Goal: Information Seeking & Learning: Learn about a topic

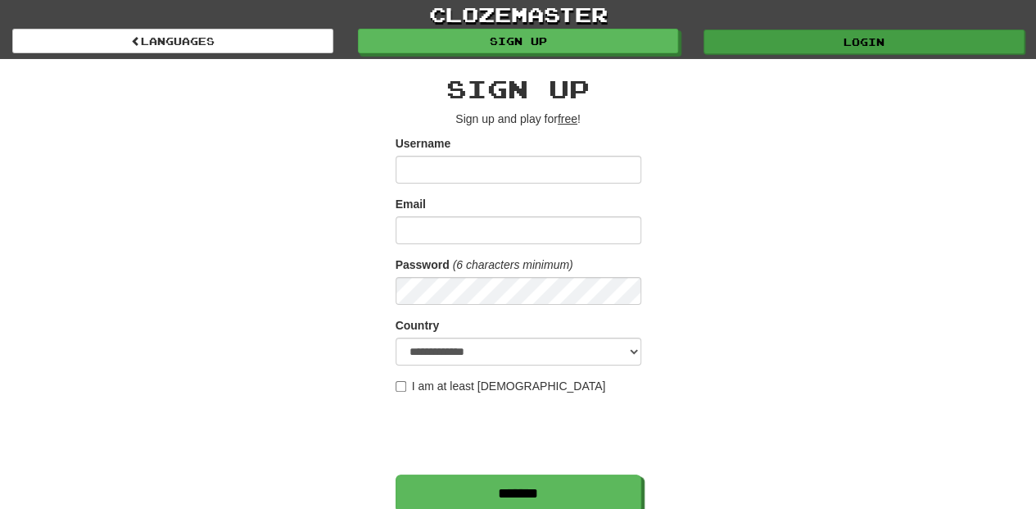
type input "**********"
click at [791, 50] on link "Login" at bounding box center [864, 41] width 321 height 25
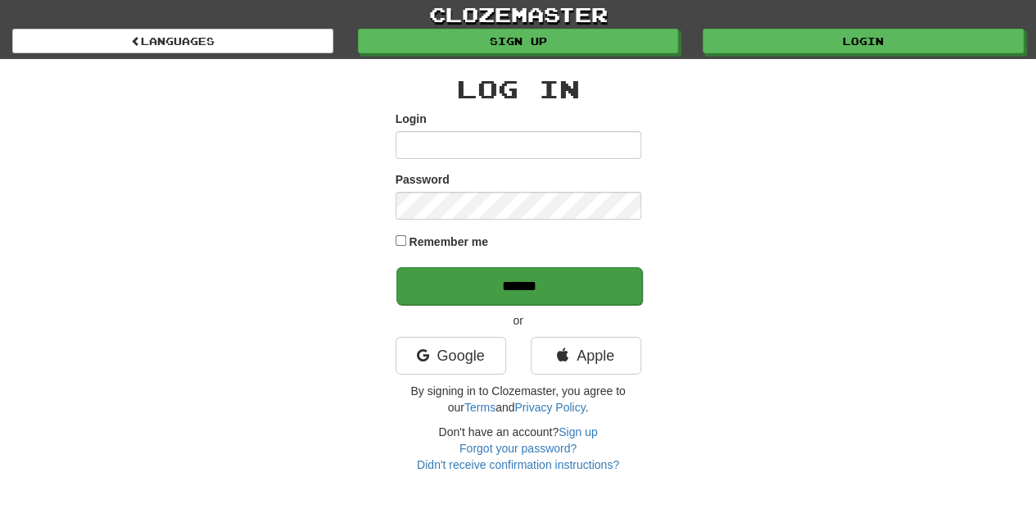
type input "**********"
click at [515, 291] on input "******" at bounding box center [519, 286] width 246 height 38
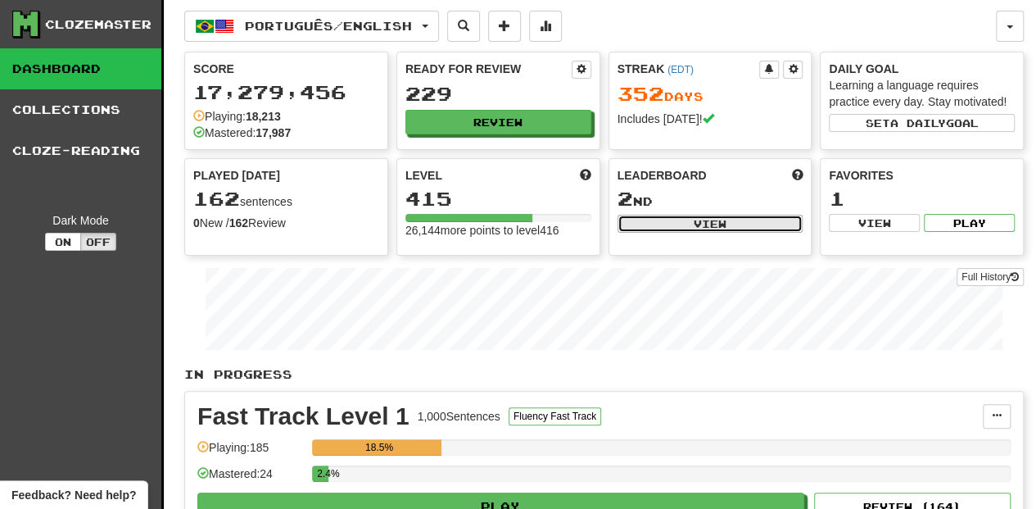
click at [662, 222] on button "View" at bounding box center [711, 224] width 186 height 18
select select "**********"
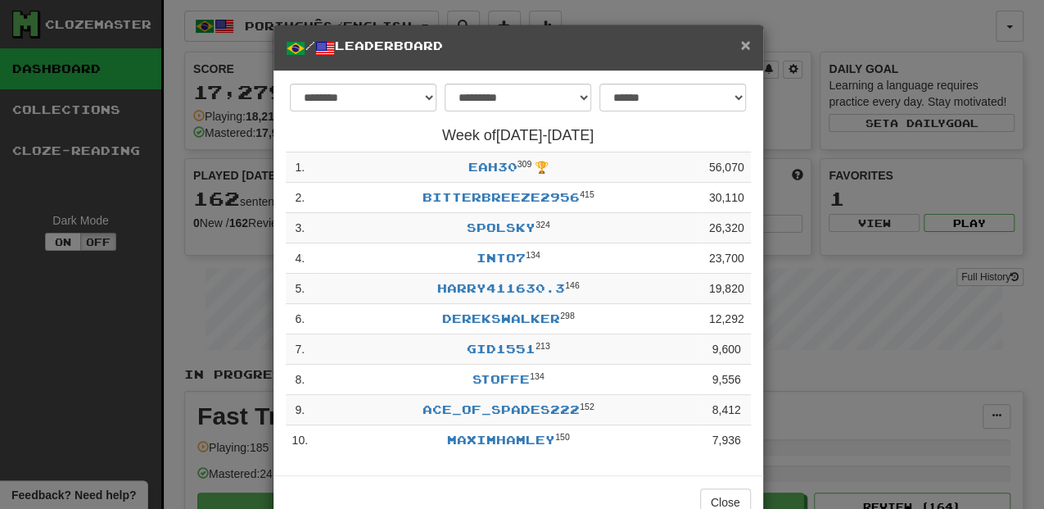
click at [740, 41] on span "×" at bounding box center [745, 44] width 10 height 19
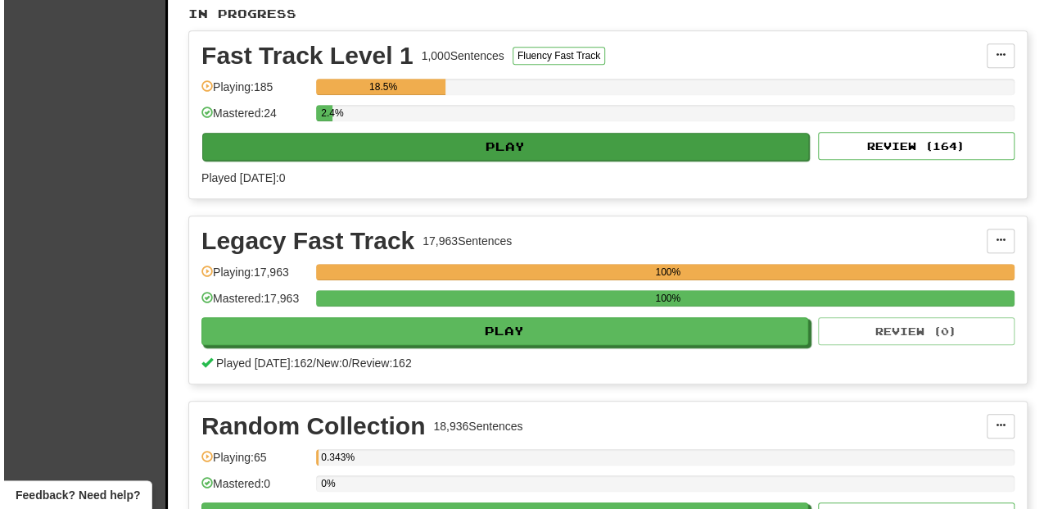
scroll to position [382, 0]
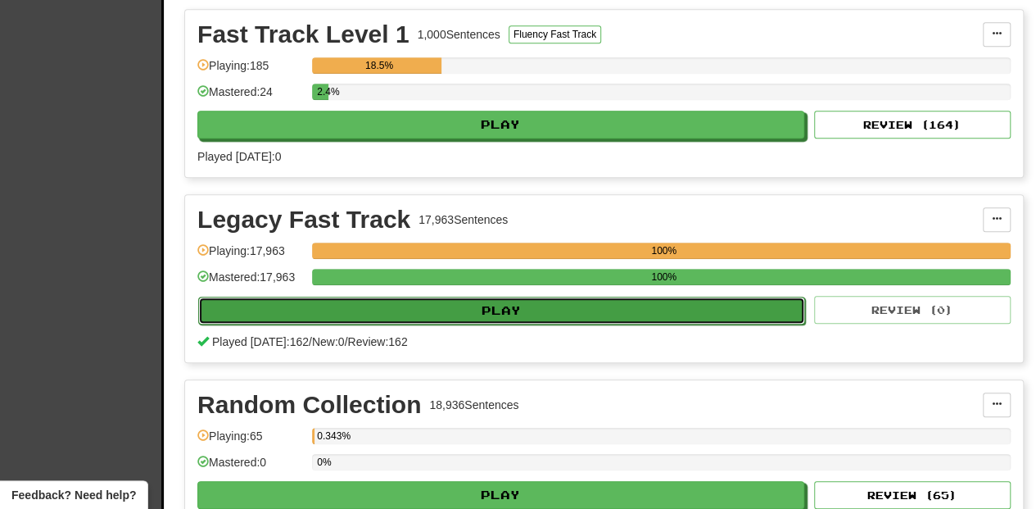
click at [500, 308] on button "Play" at bounding box center [501, 311] width 607 height 28
select select "**"
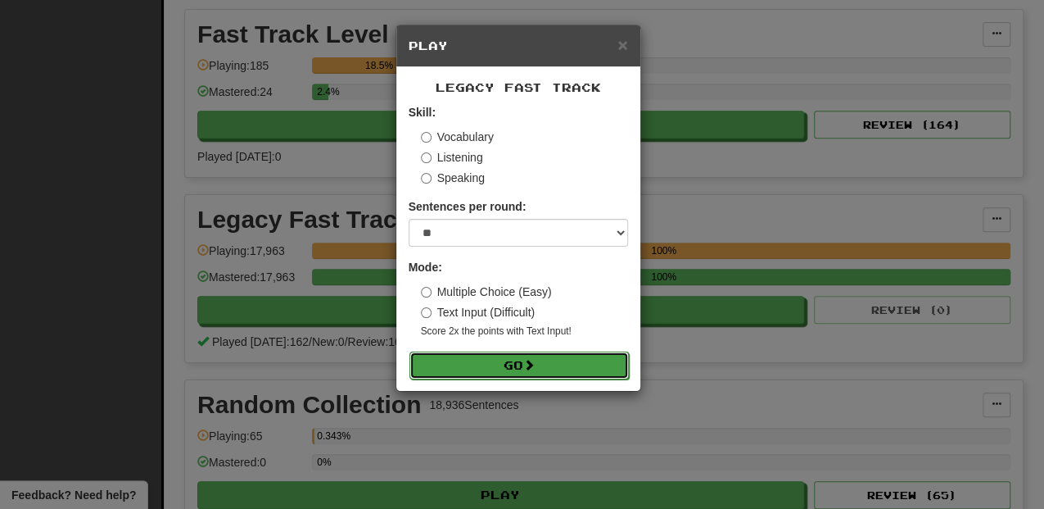
click at [545, 360] on button "Go" at bounding box center [520, 365] width 220 height 28
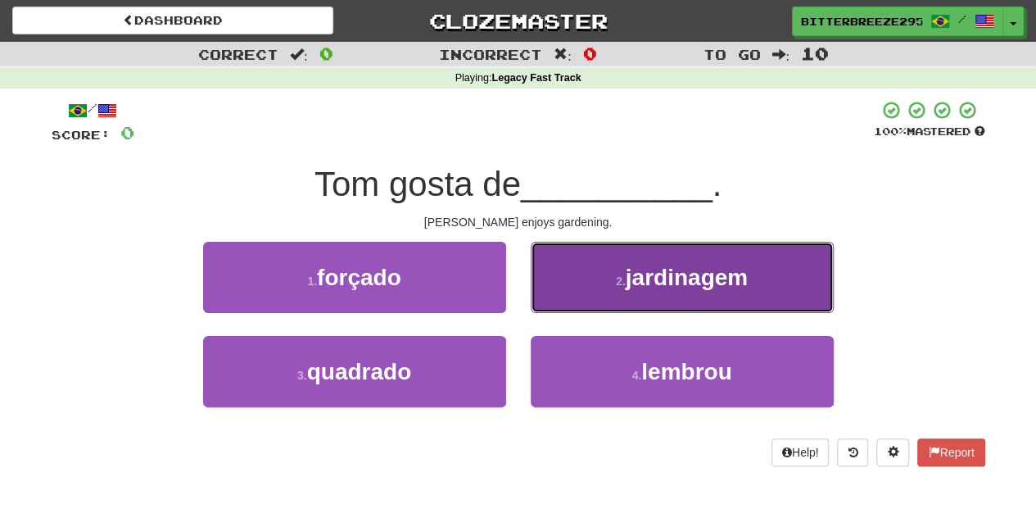
click at [598, 299] on button "2 . jardinagem" at bounding box center [682, 277] width 303 height 71
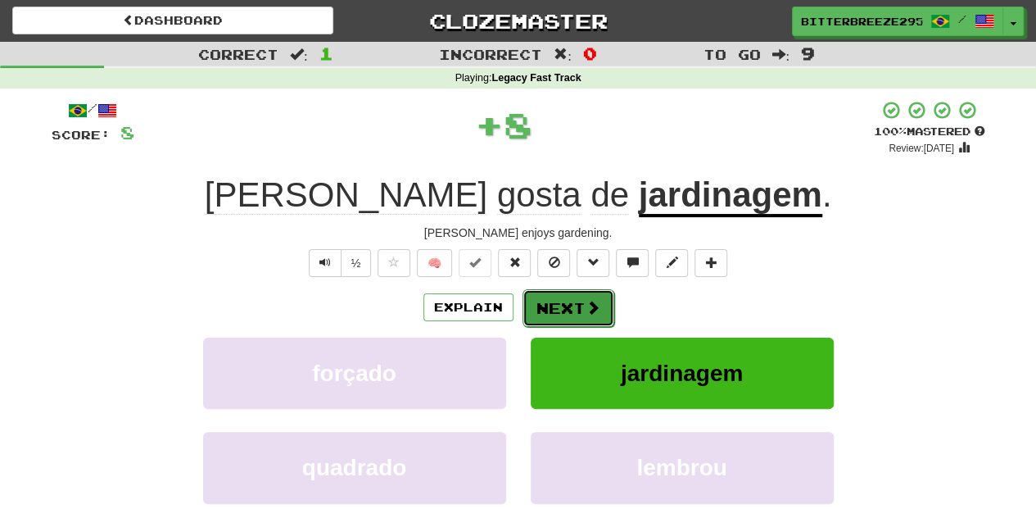
click at [577, 303] on button "Next" at bounding box center [569, 308] width 92 height 38
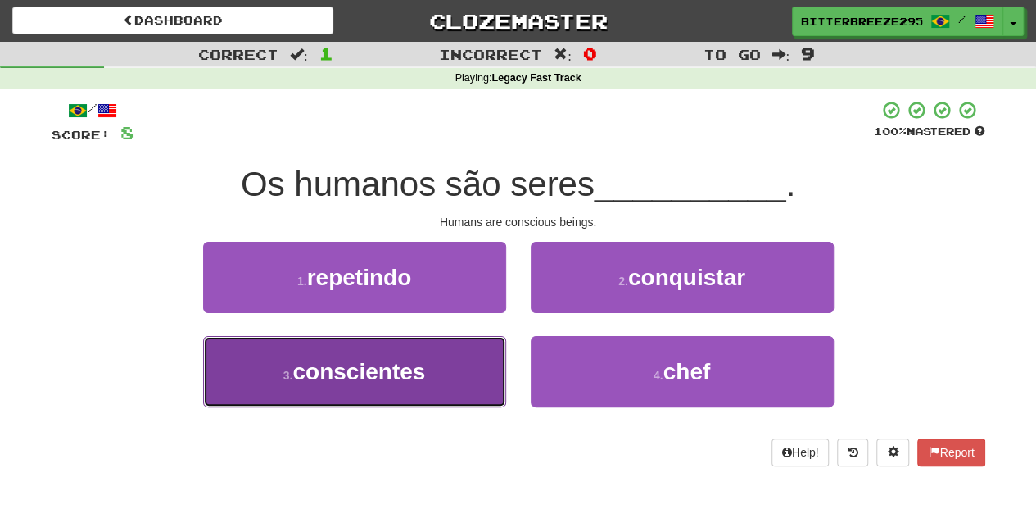
click at [460, 374] on button "3 . conscientes" at bounding box center [354, 371] width 303 height 71
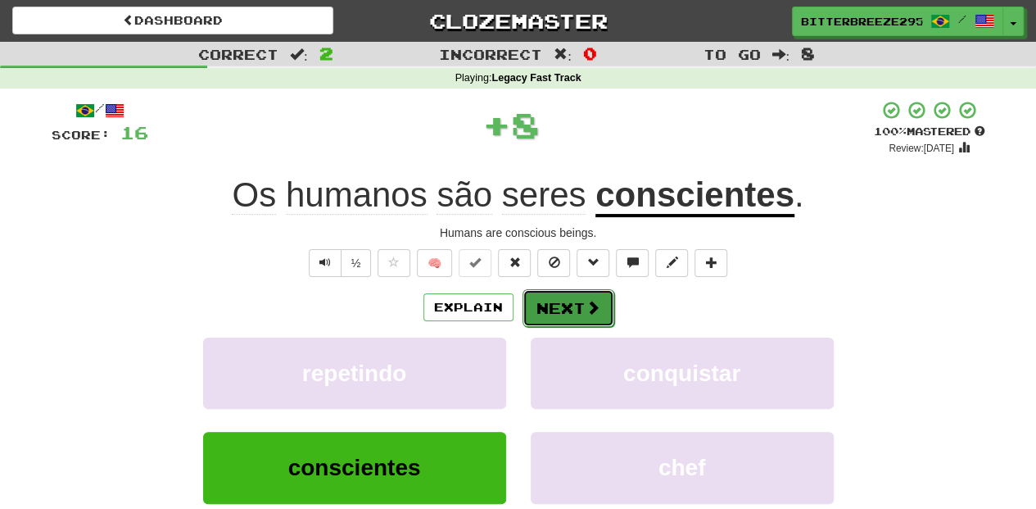
click at [559, 308] on button "Next" at bounding box center [569, 308] width 92 height 38
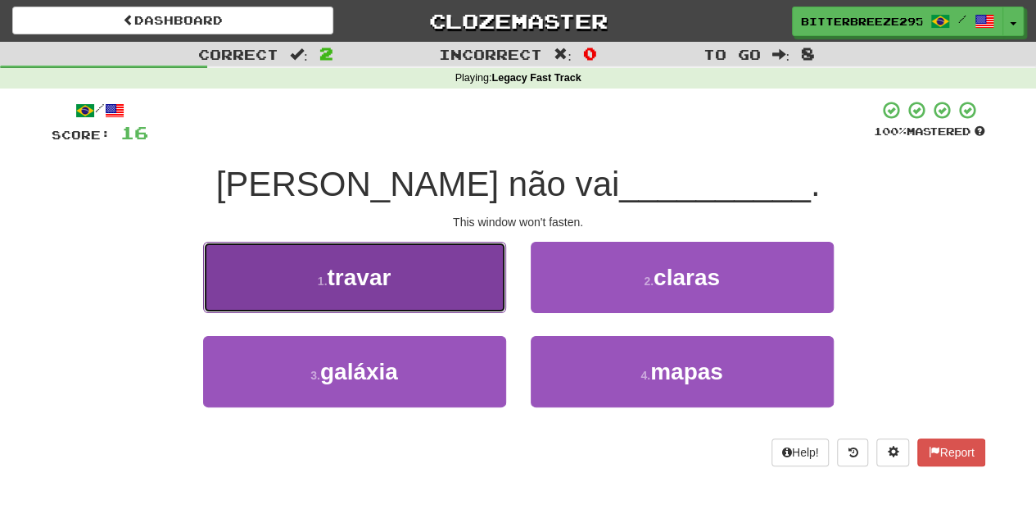
click at [469, 301] on button "1 . travar" at bounding box center [354, 277] width 303 height 71
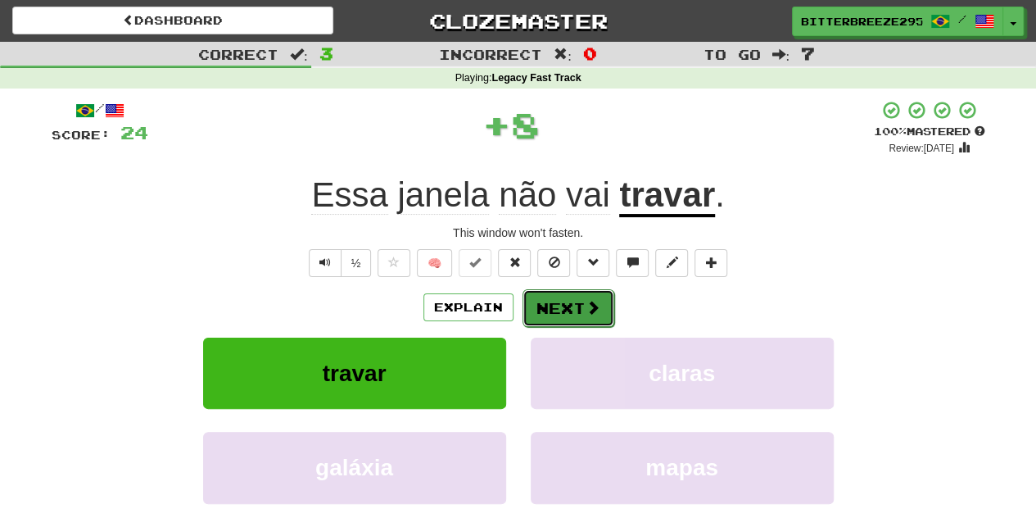
click at [554, 310] on button "Next" at bounding box center [569, 308] width 92 height 38
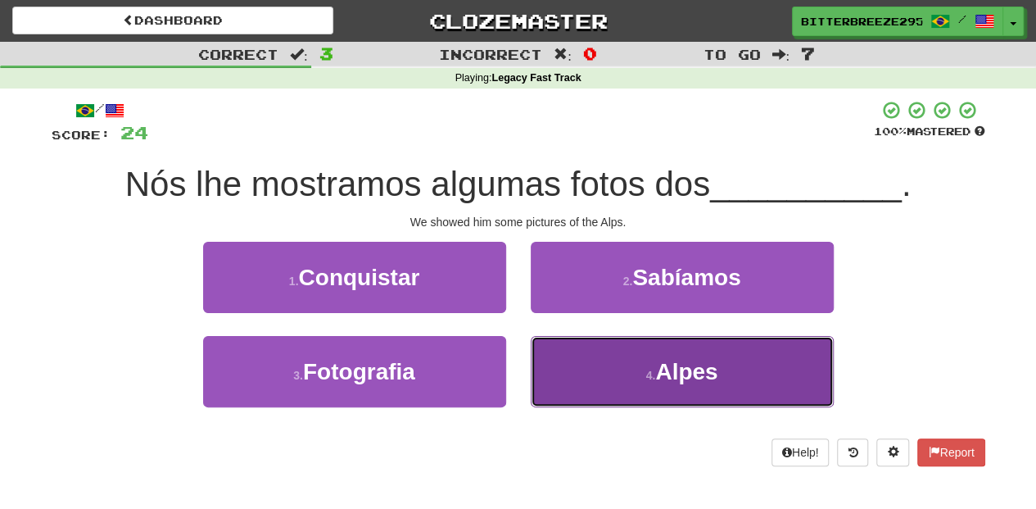
drag, startPoint x: 555, startPoint y: 370, endPoint x: 555, endPoint y: 383, distance: 12.3
click at [555, 383] on button "4 . Alpes" at bounding box center [682, 371] width 303 height 71
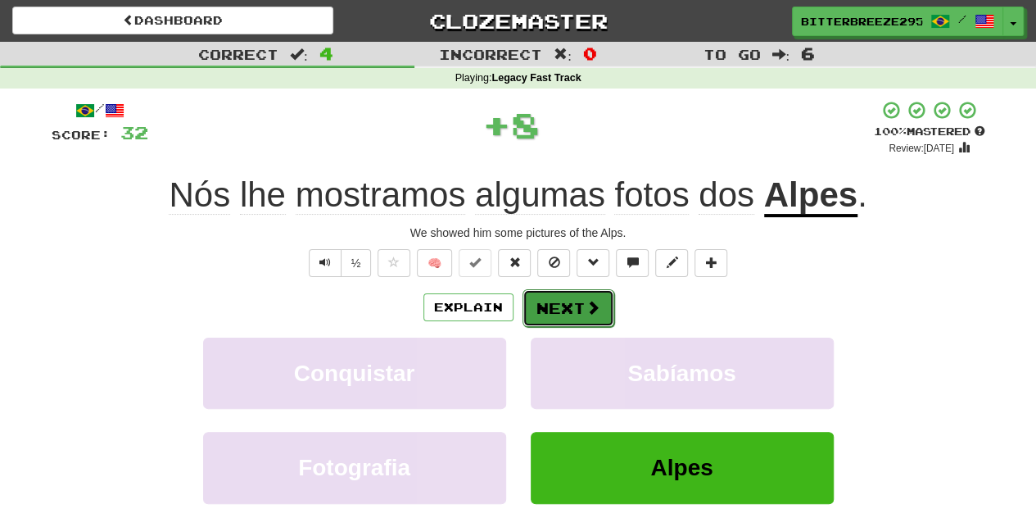
click at [571, 310] on button "Next" at bounding box center [569, 308] width 92 height 38
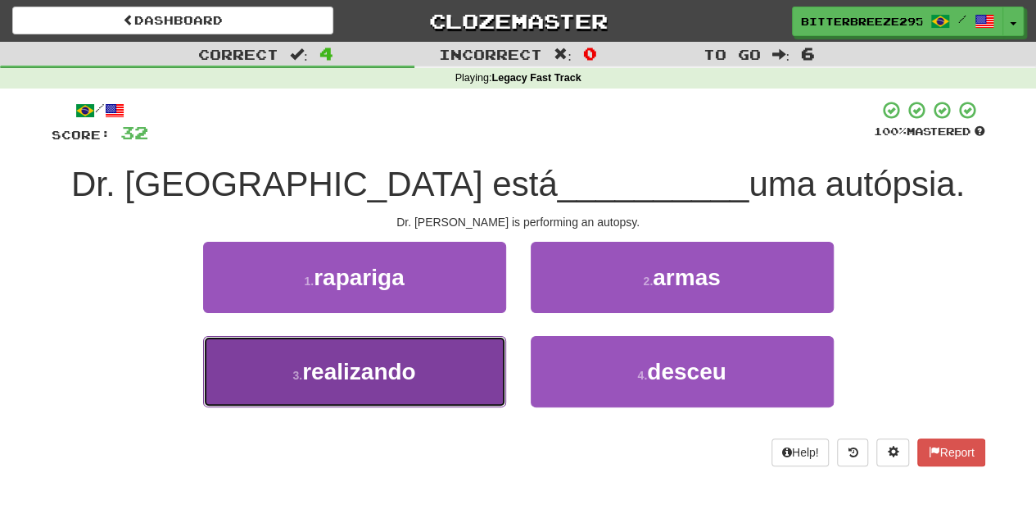
click at [473, 354] on button "3 . realizando" at bounding box center [354, 371] width 303 height 71
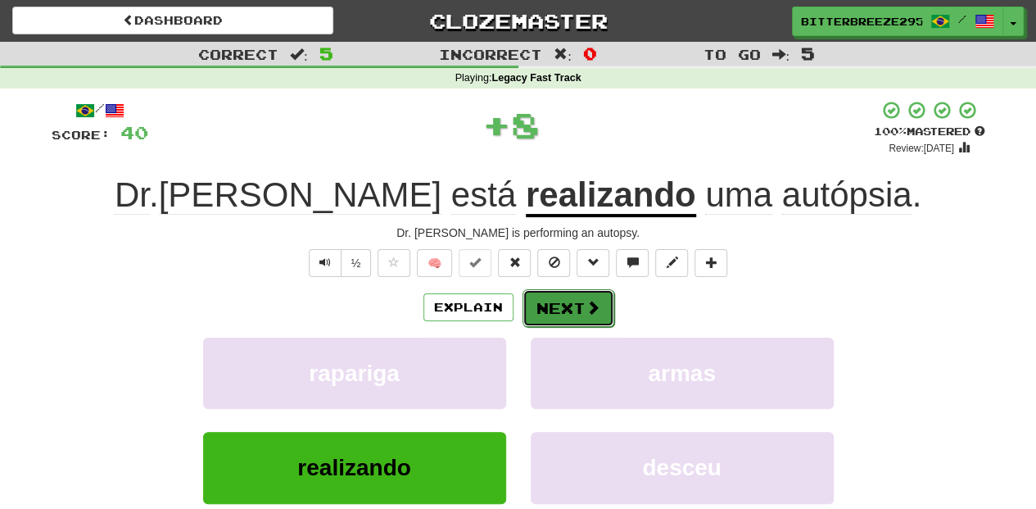
click at [547, 303] on button "Next" at bounding box center [569, 308] width 92 height 38
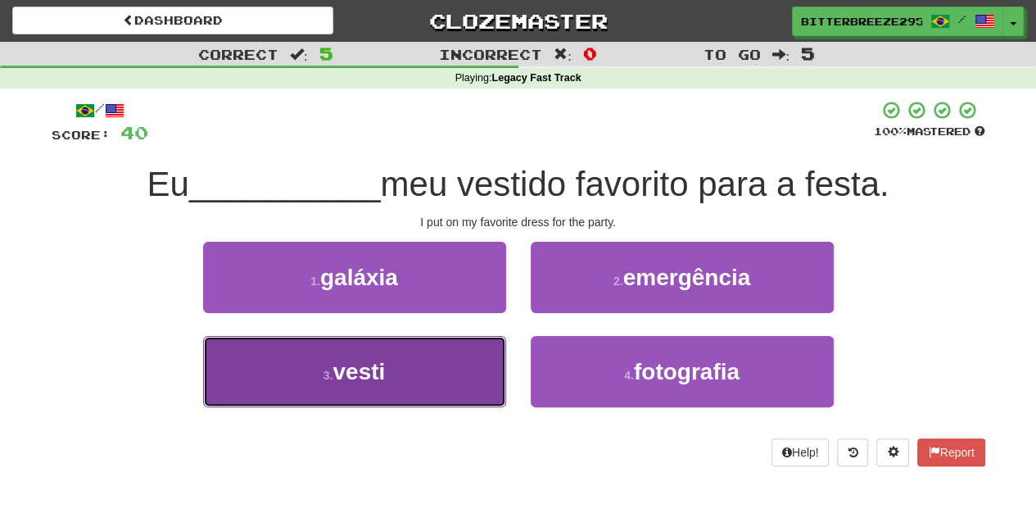
click at [464, 367] on button "3 . vesti" at bounding box center [354, 371] width 303 height 71
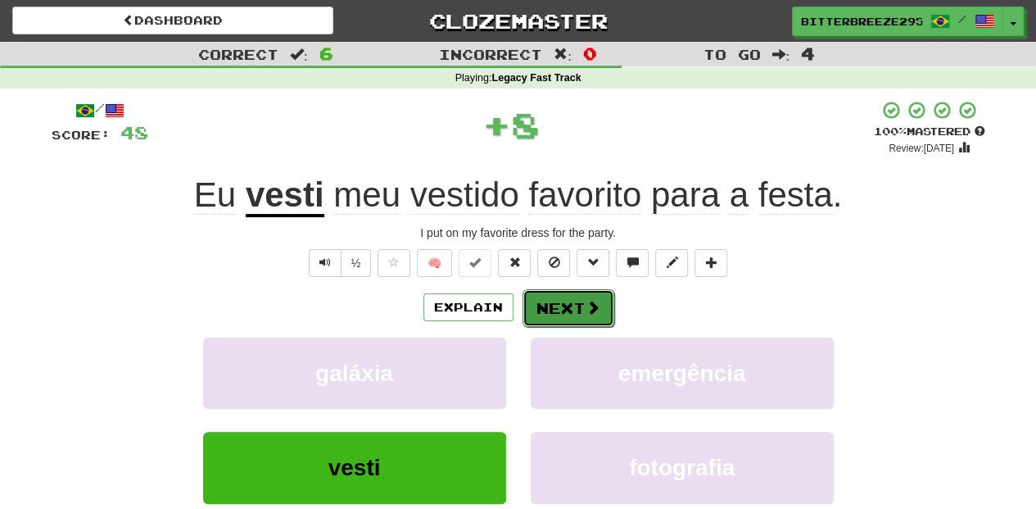
click at [558, 310] on button "Next" at bounding box center [569, 308] width 92 height 38
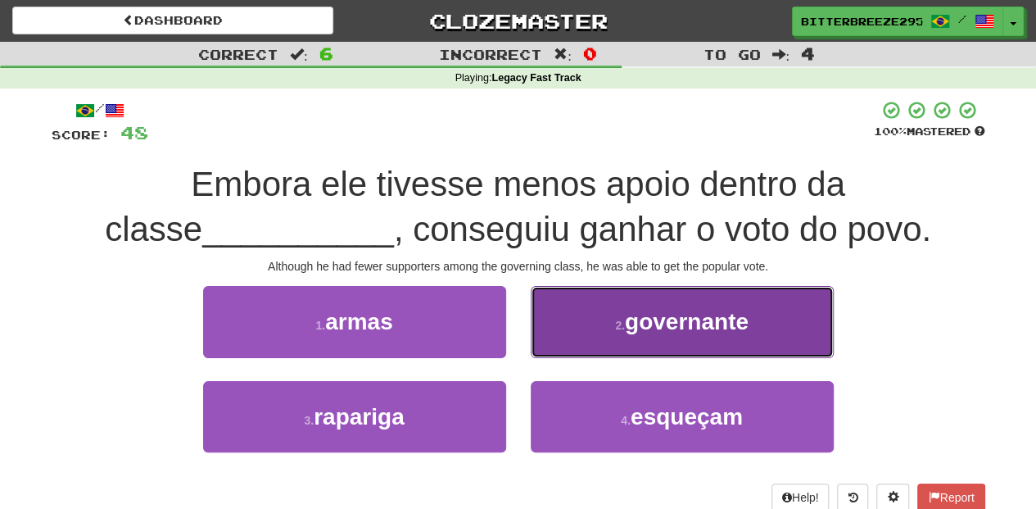
click at [556, 334] on button "2 . governante" at bounding box center [682, 321] width 303 height 71
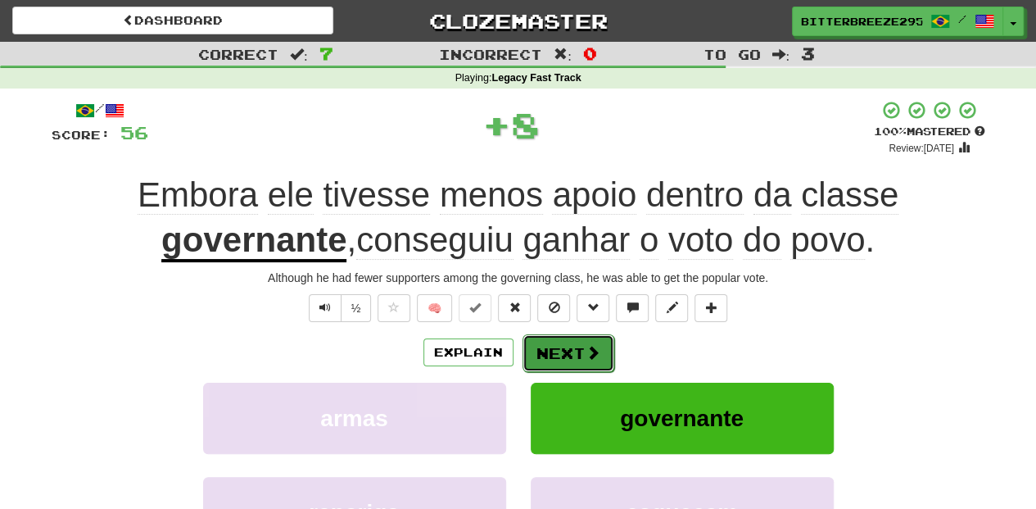
click at [557, 342] on button "Next" at bounding box center [569, 353] width 92 height 38
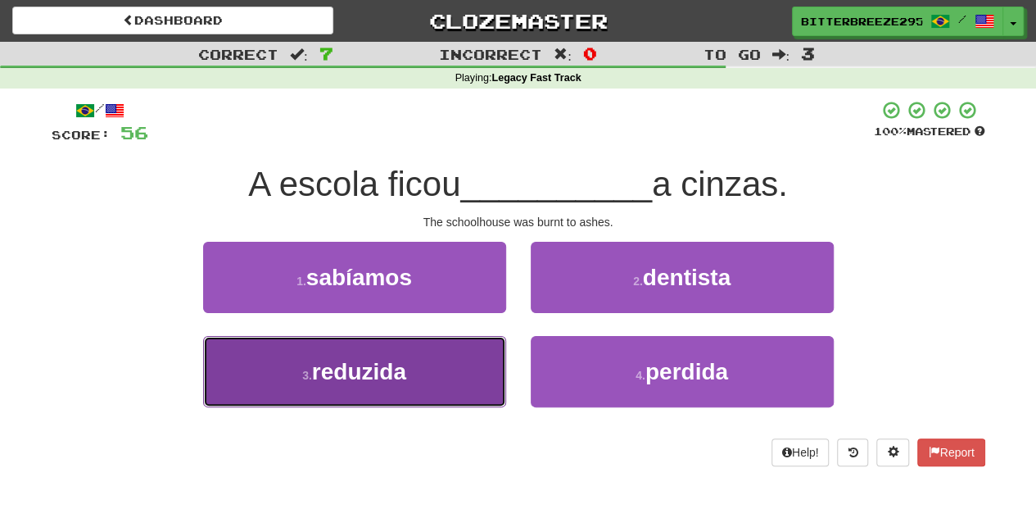
click at [441, 373] on button "3 . reduzida" at bounding box center [354, 371] width 303 height 71
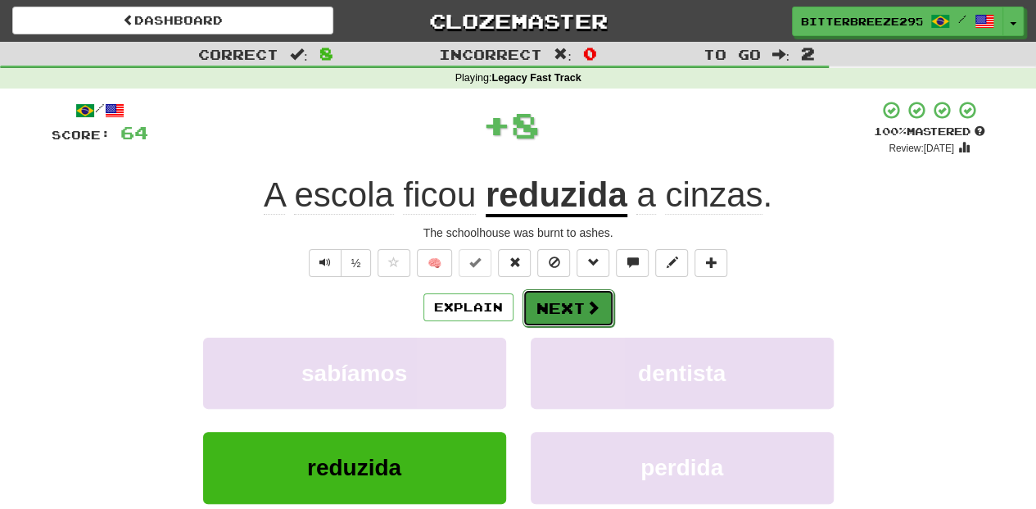
click at [573, 316] on button "Next" at bounding box center [569, 308] width 92 height 38
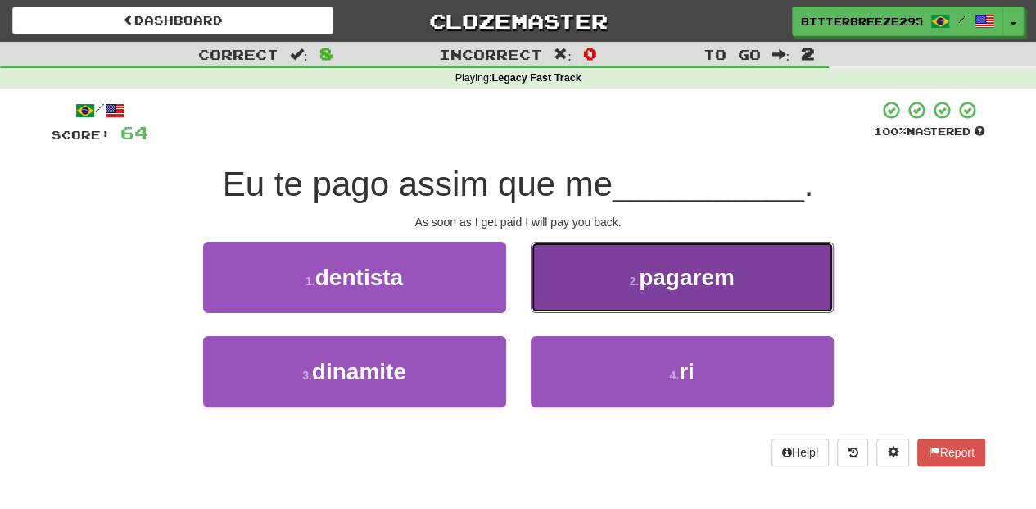
click at [595, 306] on button "2 . pagarem" at bounding box center [682, 277] width 303 height 71
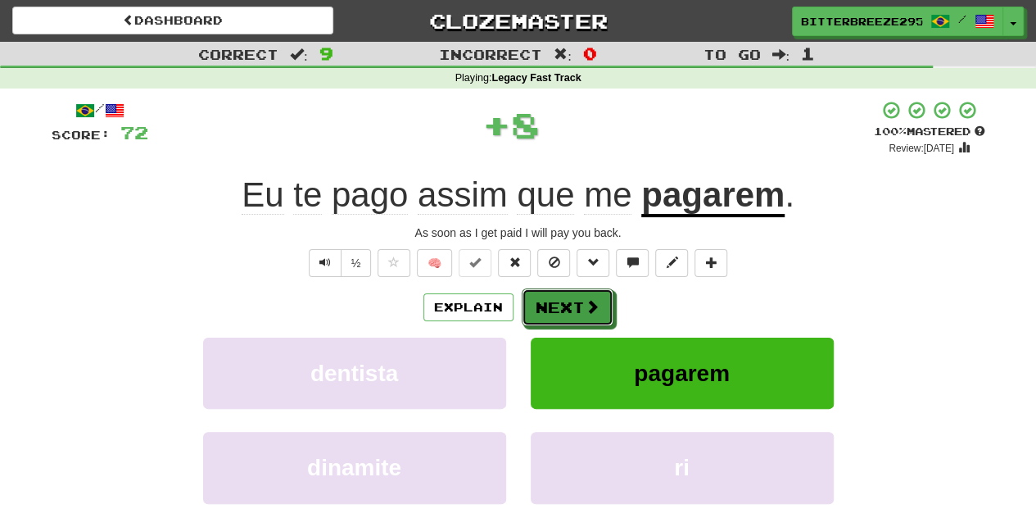
click at [595, 306] on span at bounding box center [592, 306] width 15 height 15
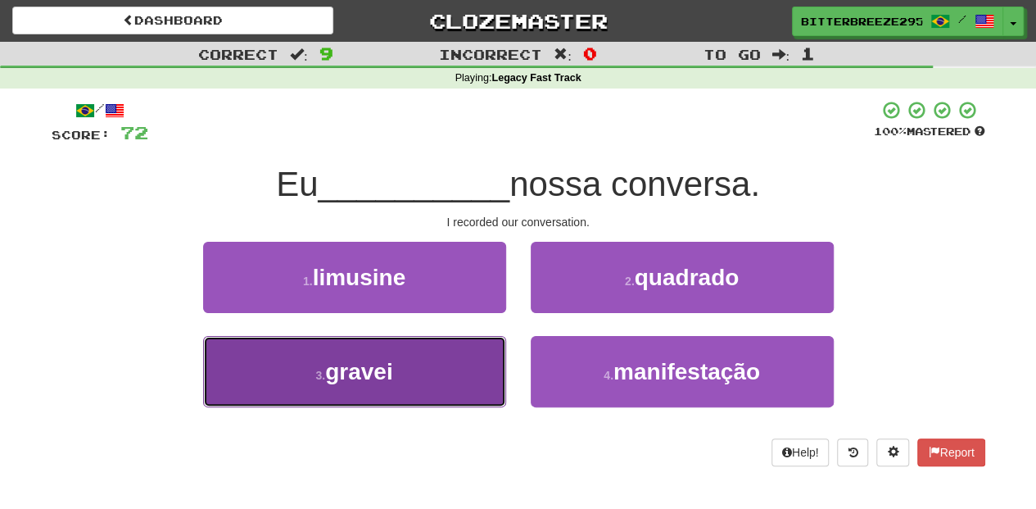
click at [464, 368] on button "3 . gravei" at bounding box center [354, 371] width 303 height 71
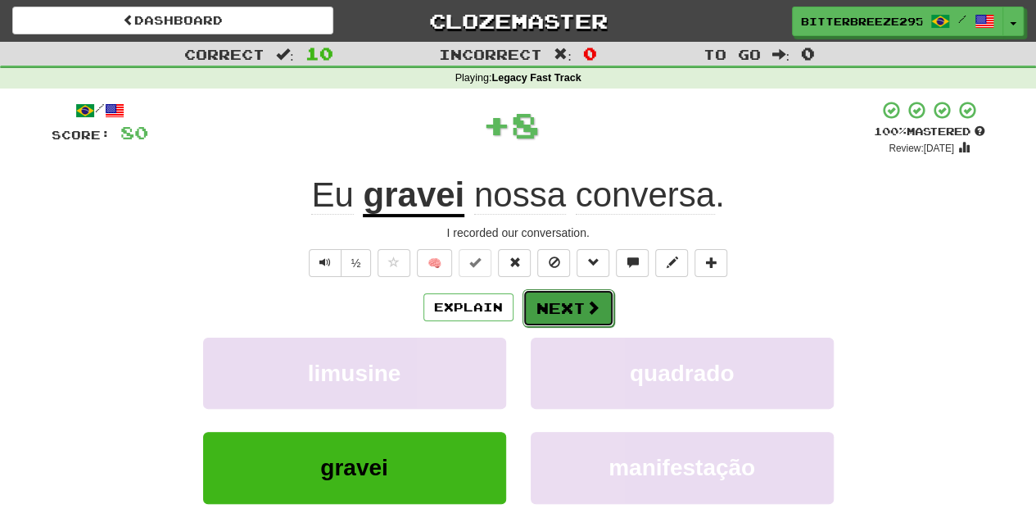
click at [542, 313] on button "Next" at bounding box center [569, 308] width 92 height 38
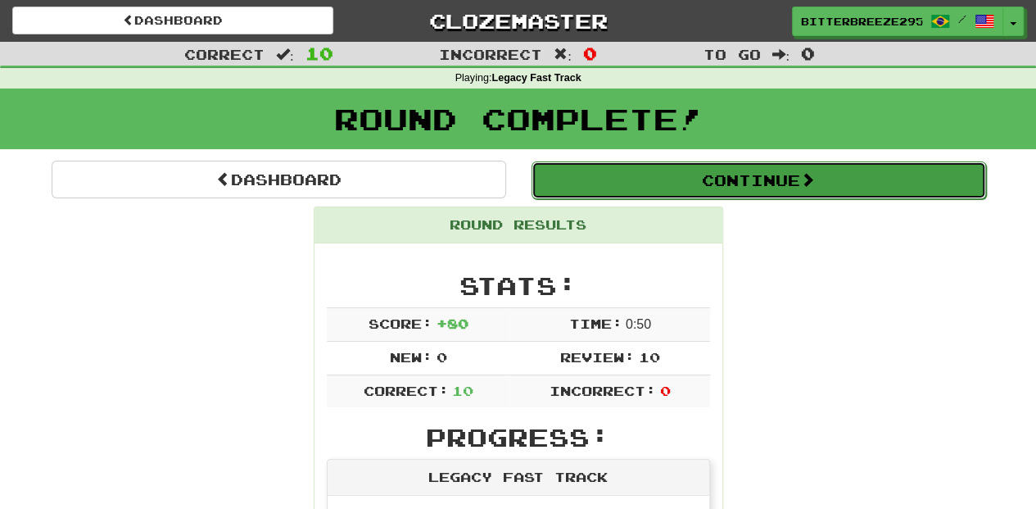
click at [595, 179] on button "Continue" at bounding box center [759, 180] width 455 height 38
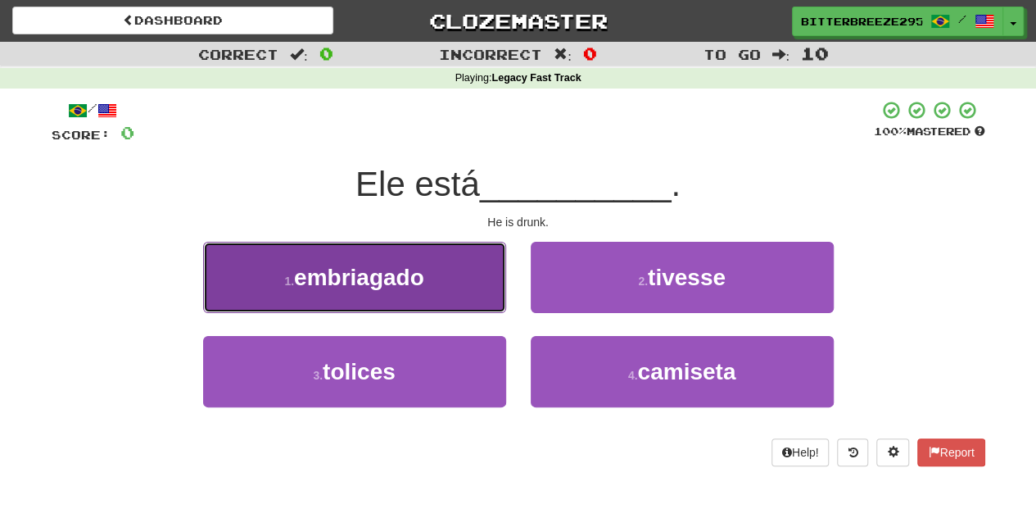
click at [446, 305] on button "1 . embriagado" at bounding box center [354, 277] width 303 height 71
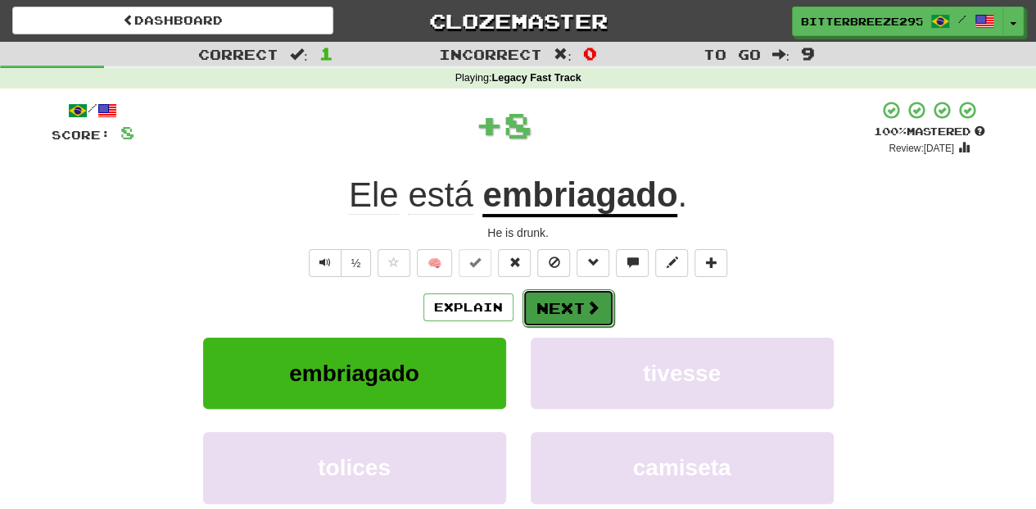
click at [532, 315] on button "Next" at bounding box center [569, 308] width 92 height 38
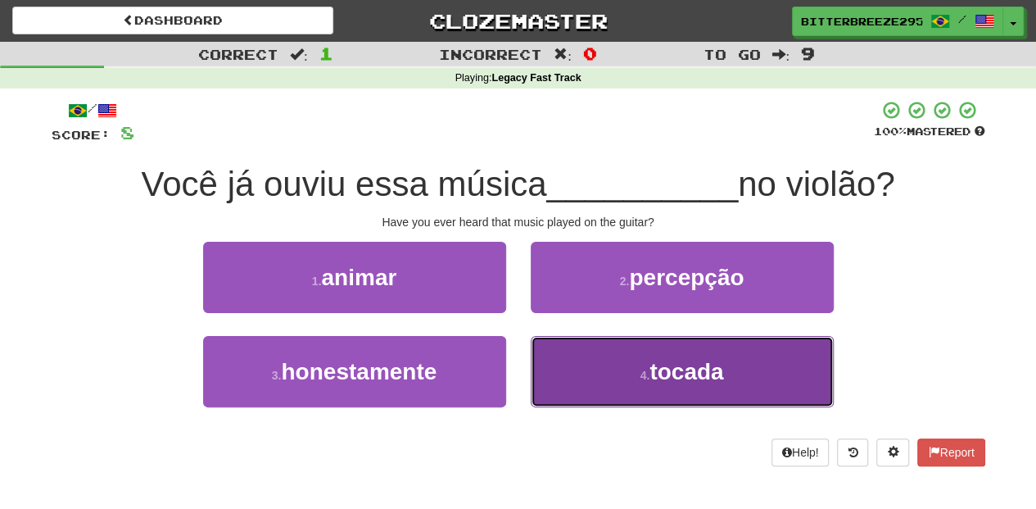
click at [559, 374] on button "4 . tocada" at bounding box center [682, 371] width 303 height 71
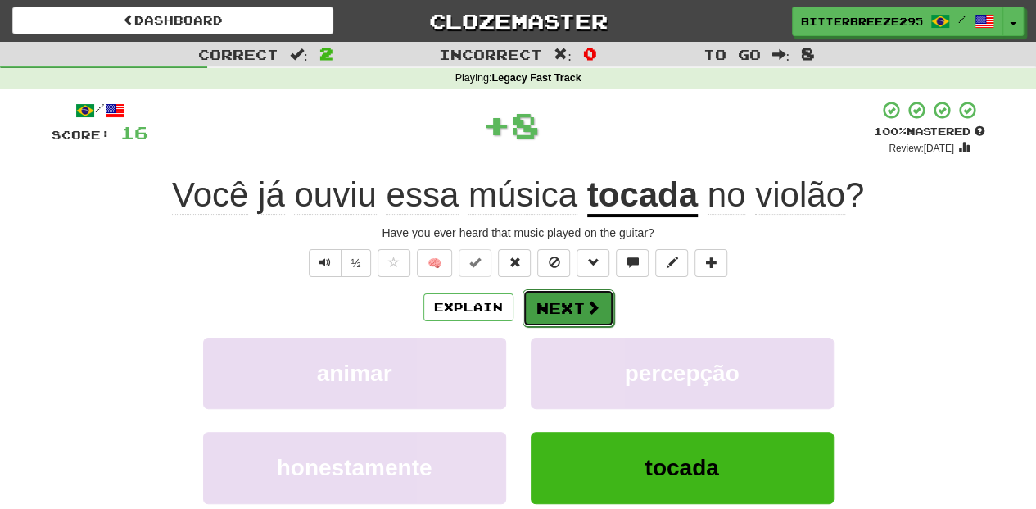
click at [553, 310] on button "Next" at bounding box center [569, 308] width 92 height 38
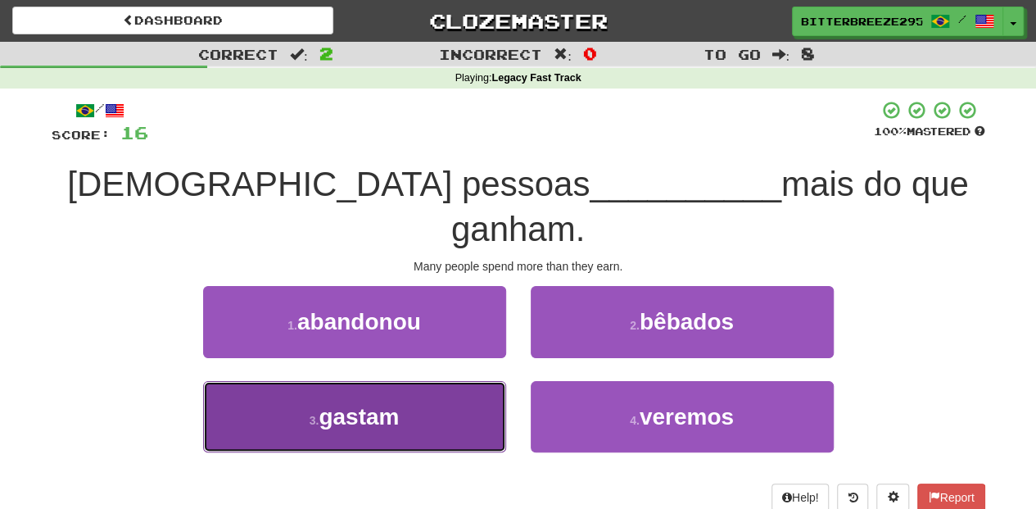
click at [414, 381] on button "3 . gastam" at bounding box center [354, 416] width 303 height 71
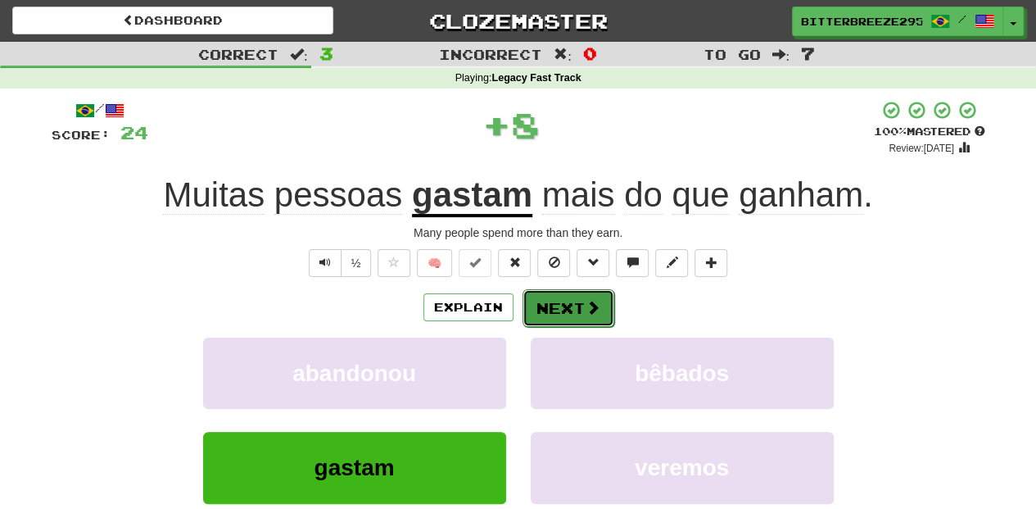
click at [562, 316] on button "Next" at bounding box center [569, 308] width 92 height 38
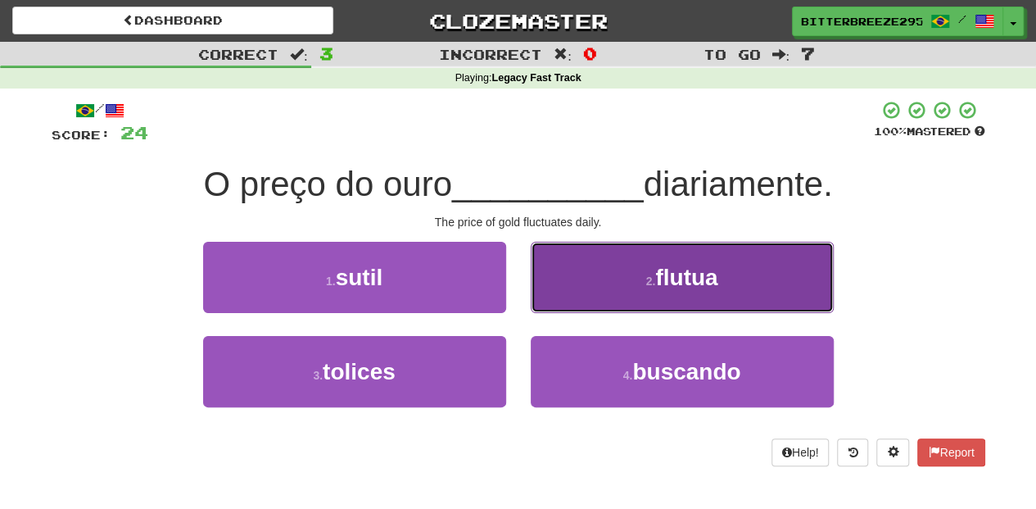
drag, startPoint x: 595, startPoint y: 297, endPoint x: 593, endPoint y: 306, distance: 9.3
click at [593, 306] on button "2 . flutua" at bounding box center [682, 277] width 303 height 71
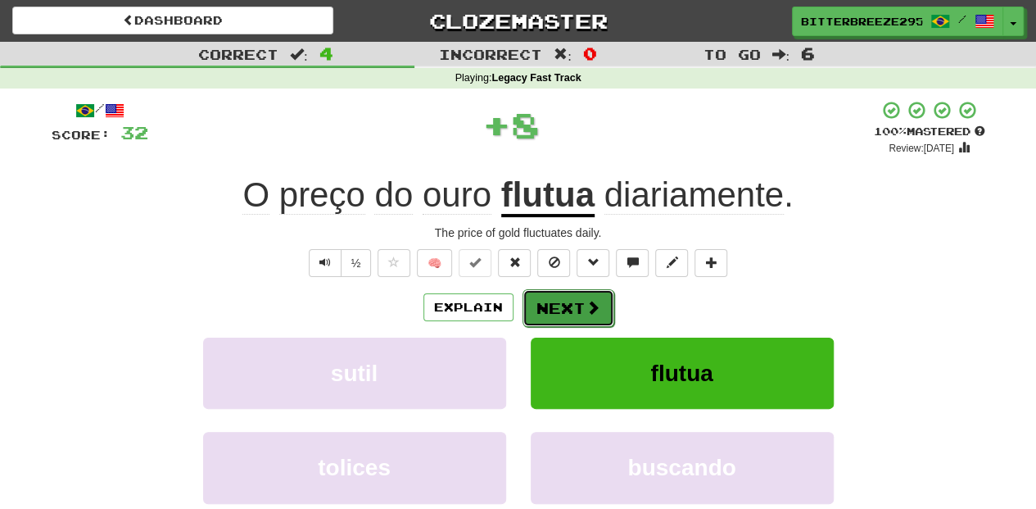
click at [578, 318] on button "Next" at bounding box center [569, 308] width 92 height 38
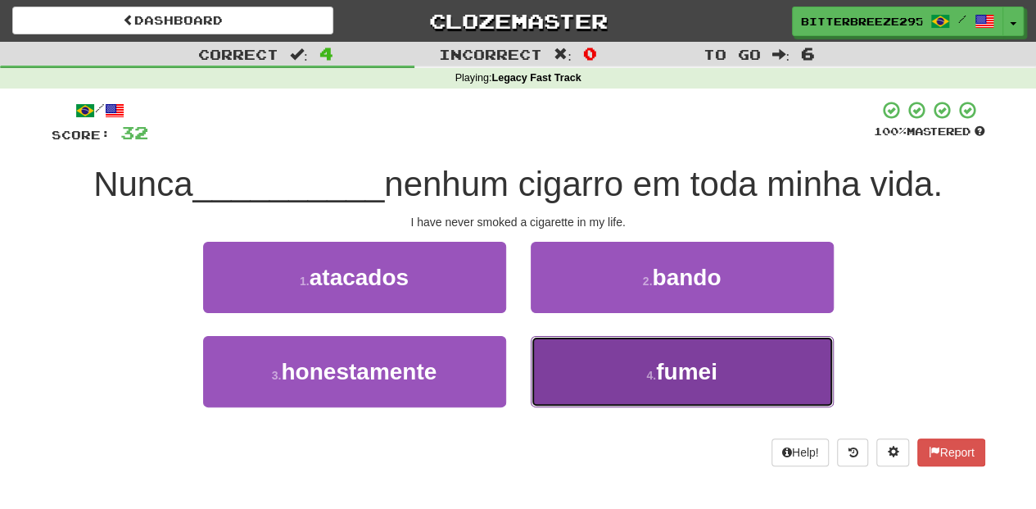
click at [586, 364] on button "4 . fumei" at bounding box center [682, 371] width 303 height 71
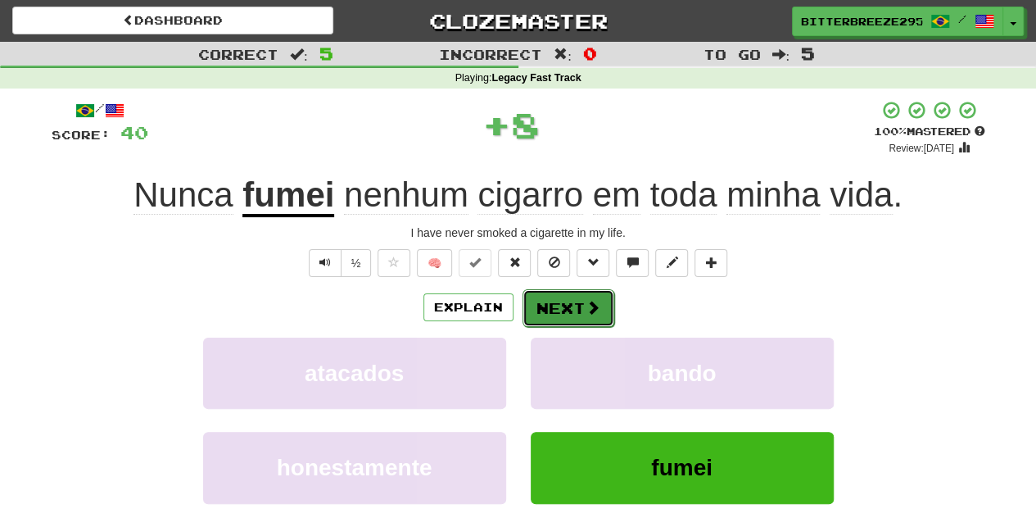
click at [576, 310] on button "Next" at bounding box center [569, 308] width 92 height 38
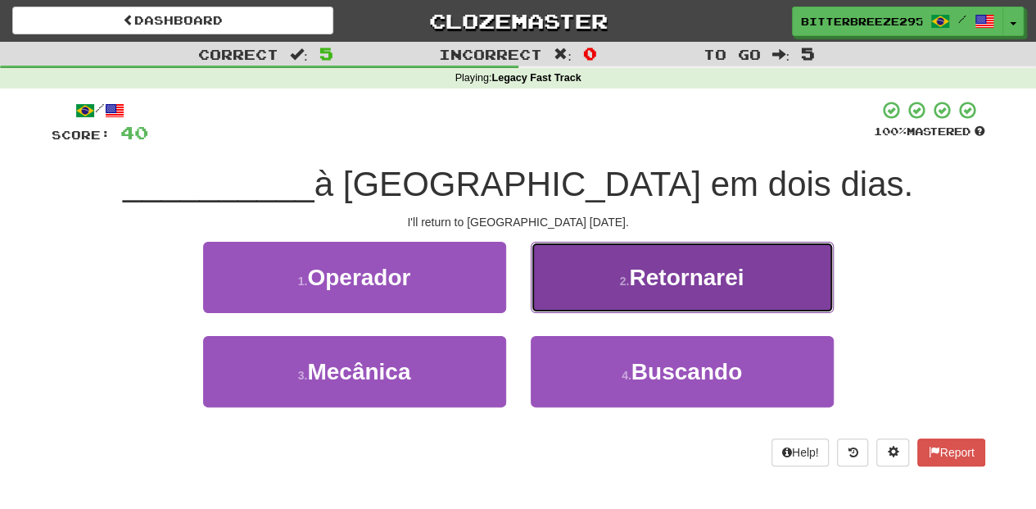
drag, startPoint x: 577, startPoint y: 291, endPoint x: 573, endPoint y: 300, distance: 9.6
click at [573, 300] on button "2 . Retornarei" at bounding box center [682, 277] width 303 height 71
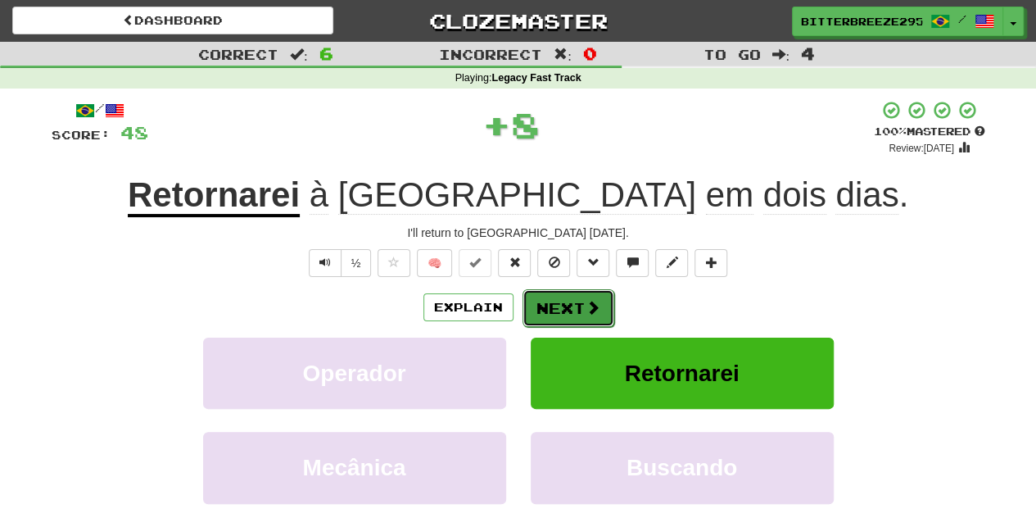
click at [567, 303] on button "Next" at bounding box center [569, 308] width 92 height 38
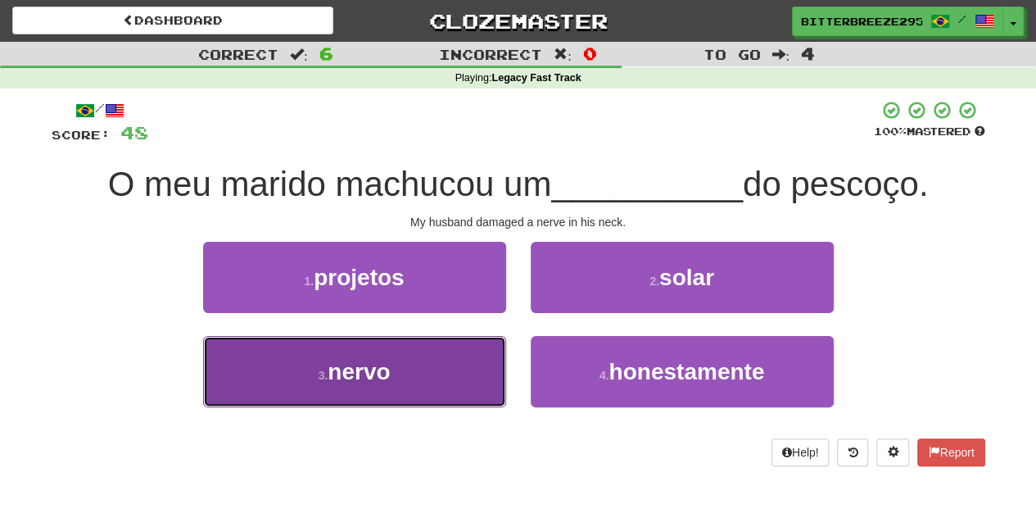
click at [395, 373] on button "3 . nervo" at bounding box center [354, 371] width 303 height 71
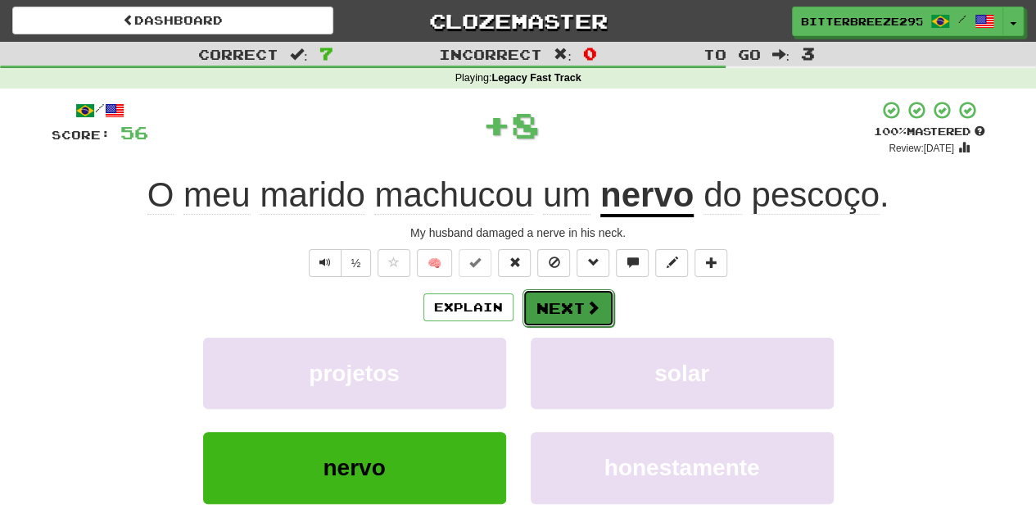
click at [557, 310] on button "Next" at bounding box center [569, 308] width 92 height 38
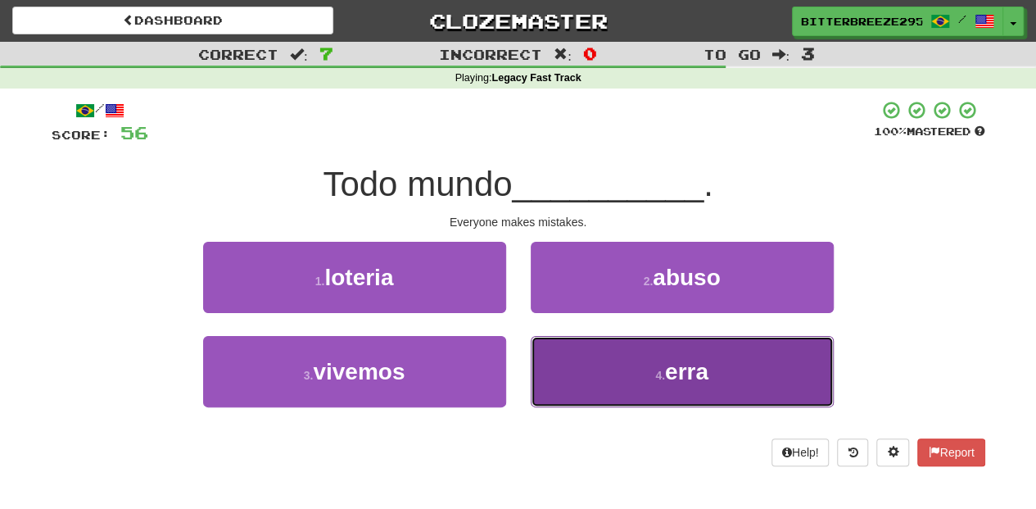
click at [582, 380] on button "4 . erra" at bounding box center [682, 371] width 303 height 71
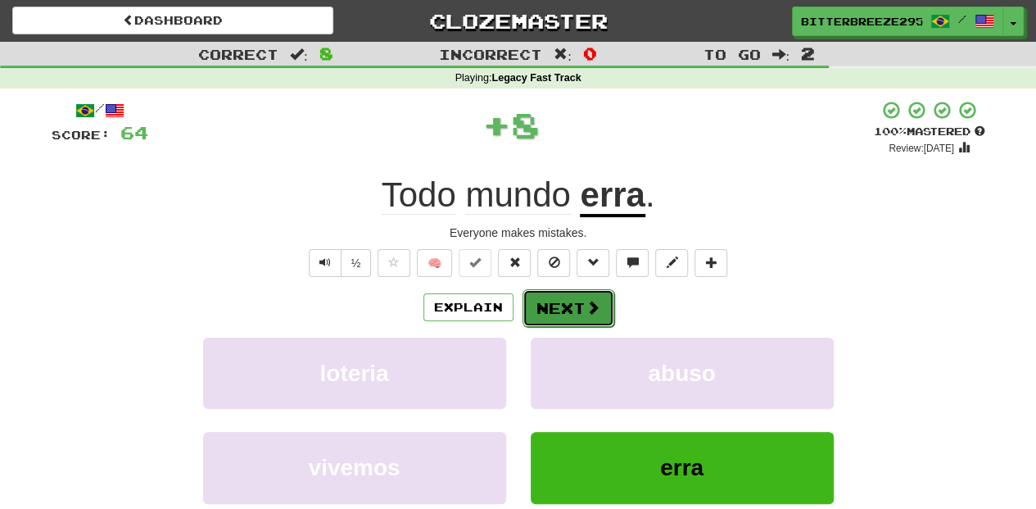
click at [559, 319] on button "Next" at bounding box center [569, 308] width 92 height 38
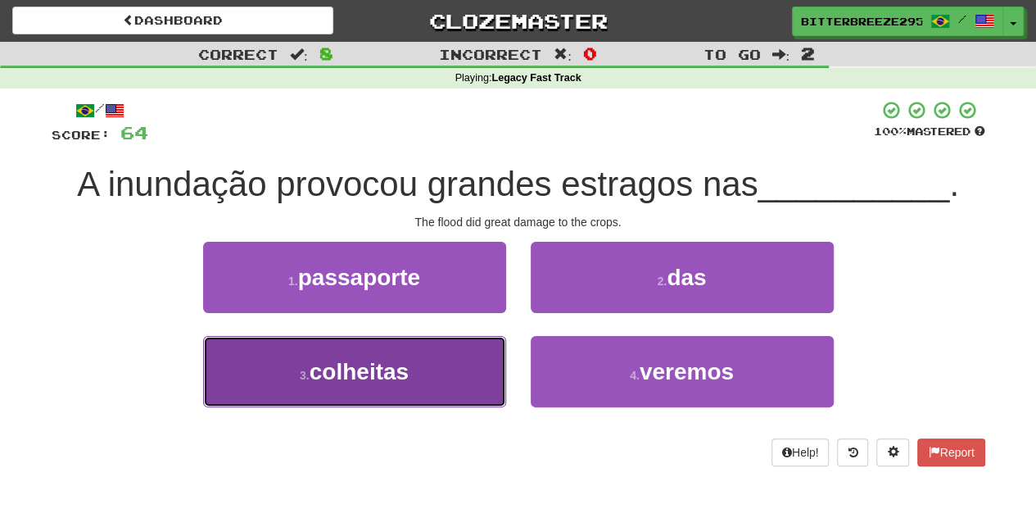
click at [465, 376] on button "3 . colheitas" at bounding box center [354, 371] width 303 height 71
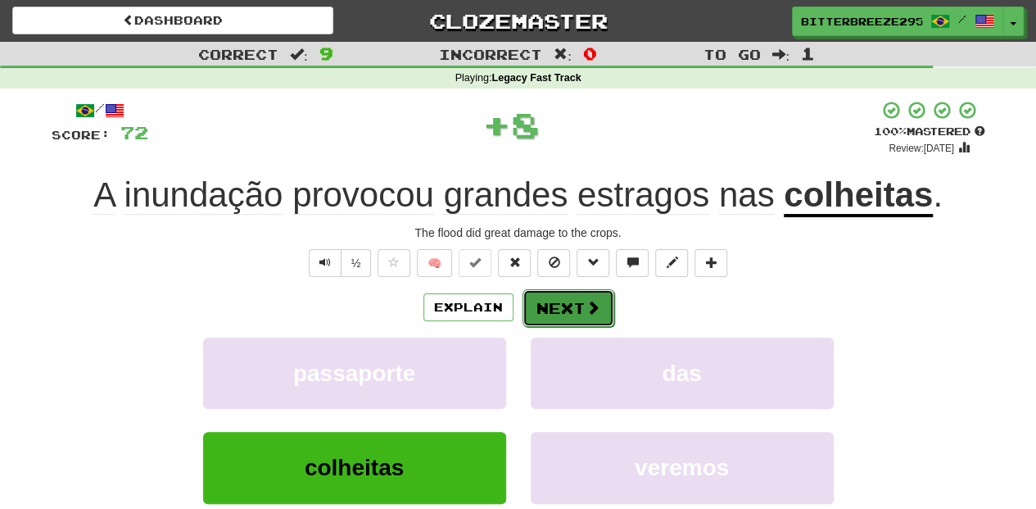
click at [559, 313] on button "Next" at bounding box center [569, 308] width 92 height 38
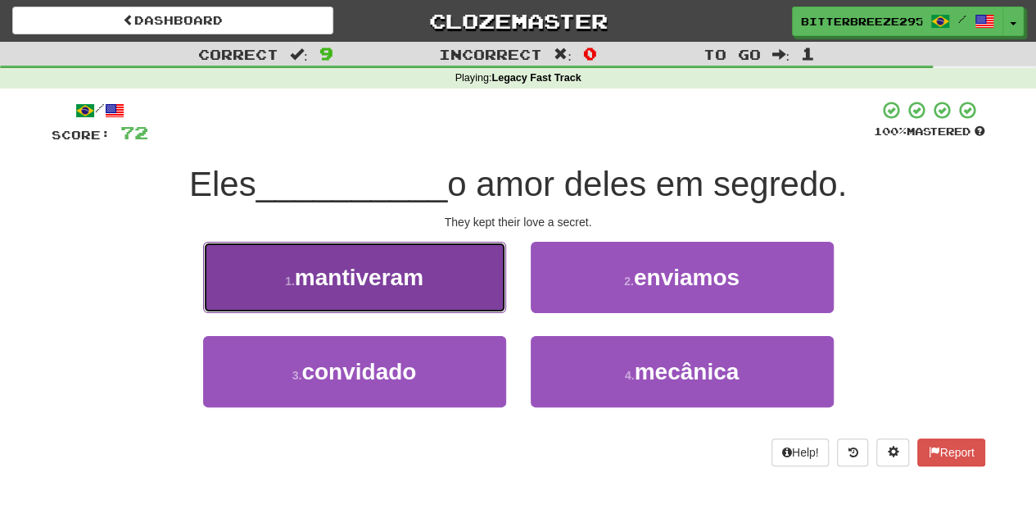
click at [421, 289] on span "mantiveram" at bounding box center [359, 277] width 129 height 25
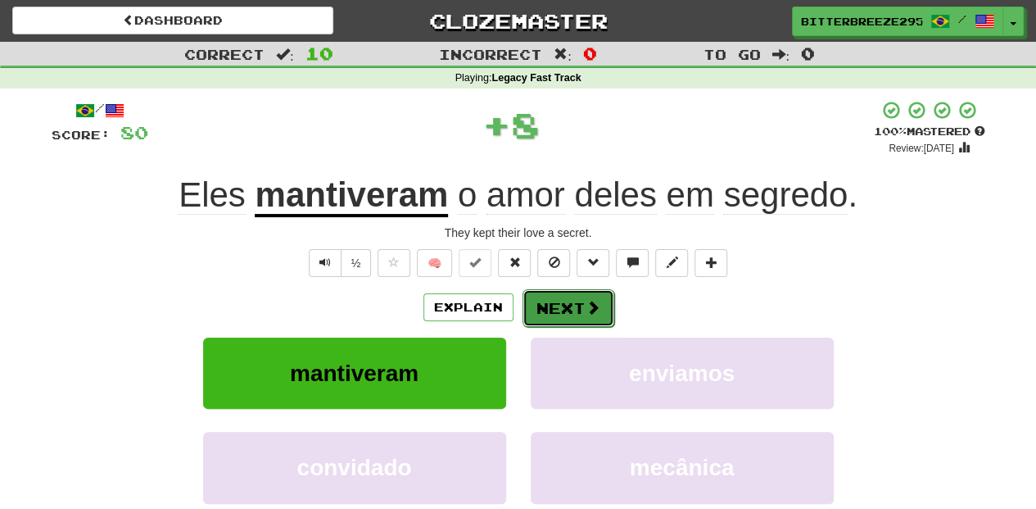
click at [527, 304] on button "Next" at bounding box center [569, 308] width 92 height 38
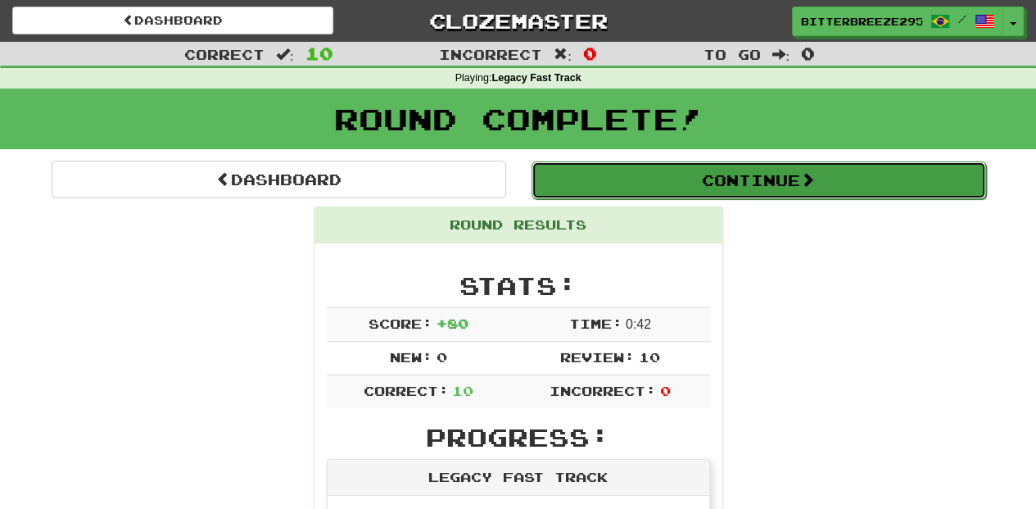
click at [653, 170] on button "Continue" at bounding box center [759, 180] width 455 height 38
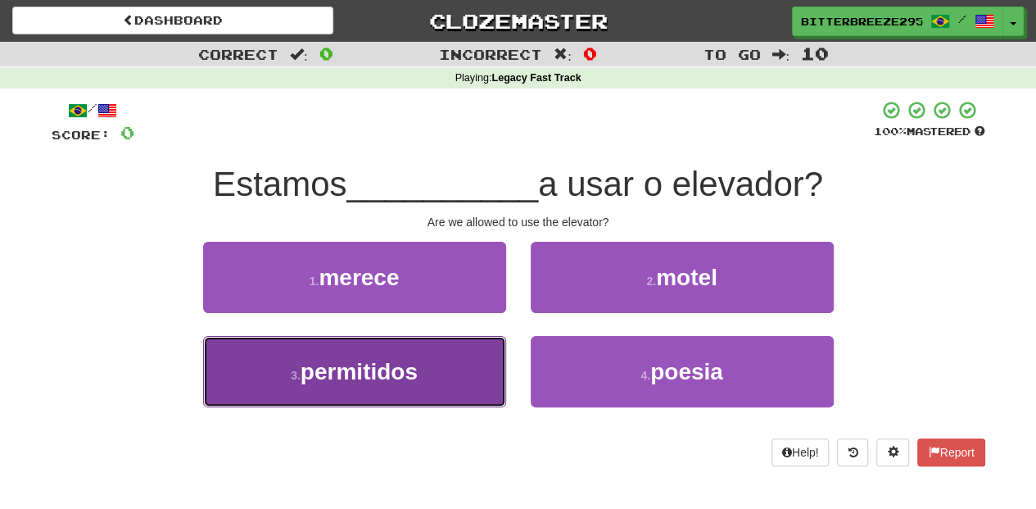
click at [405, 346] on button "3 . permitidos" at bounding box center [354, 371] width 303 height 71
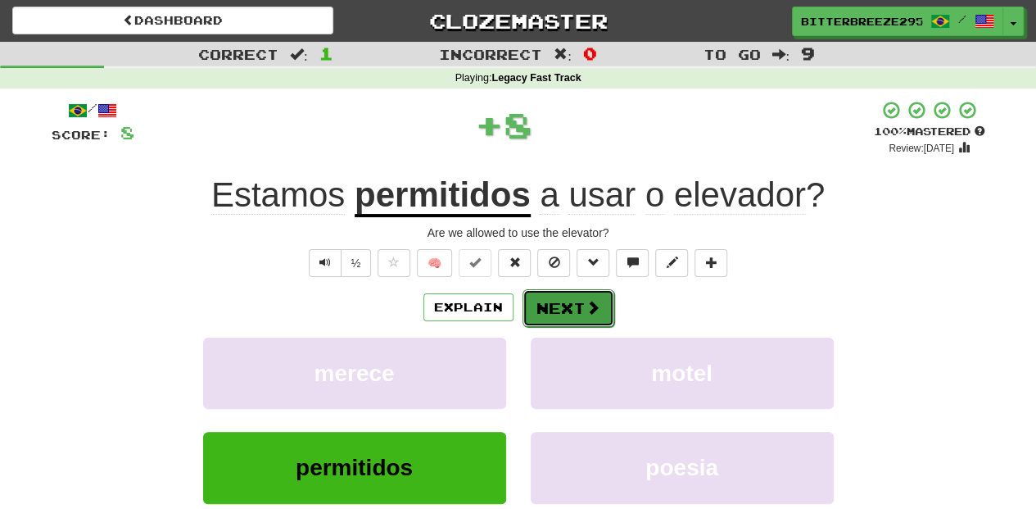
click at [523, 310] on button "Next" at bounding box center [569, 308] width 92 height 38
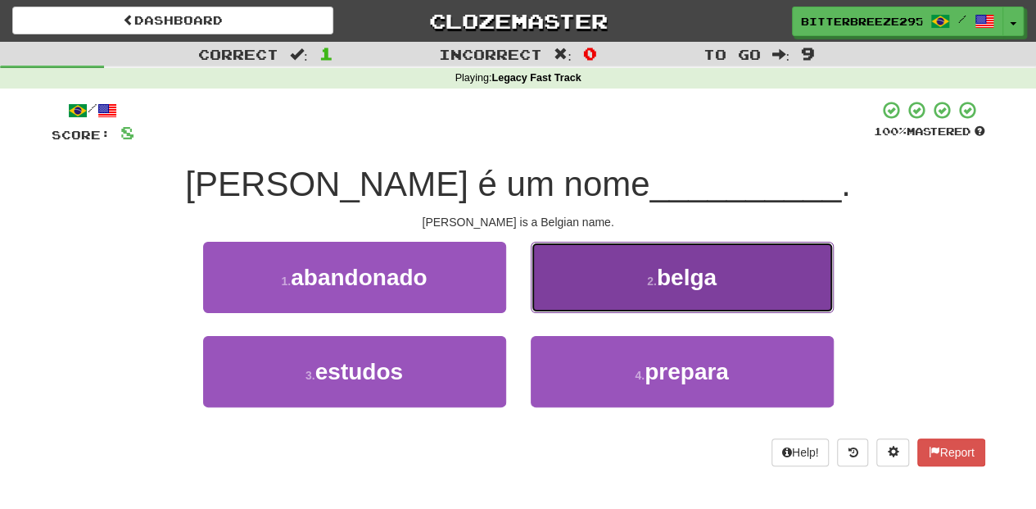
click at [568, 308] on button "2 . belga" at bounding box center [682, 277] width 303 height 71
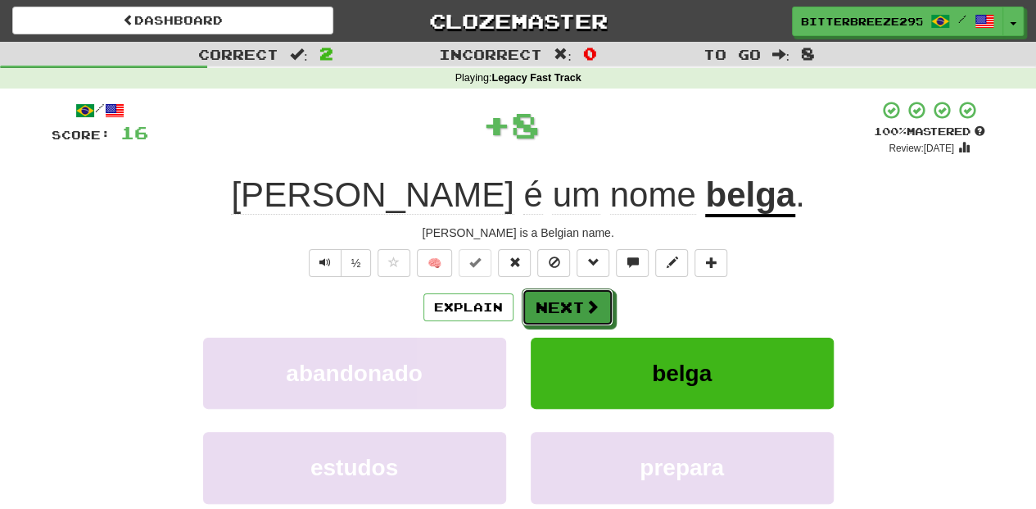
click at [568, 308] on button "Next" at bounding box center [568, 307] width 92 height 38
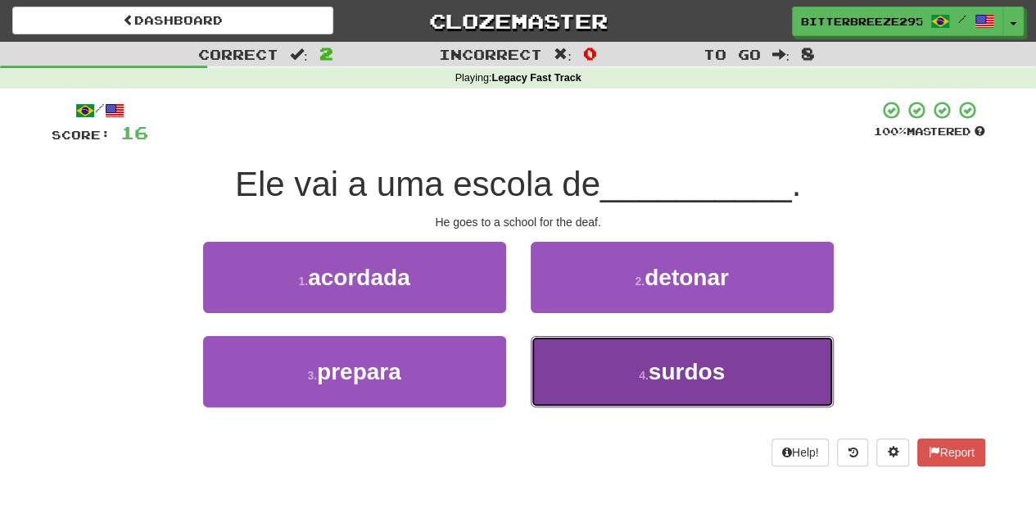
click at [584, 372] on button "4 . surdos" at bounding box center [682, 371] width 303 height 71
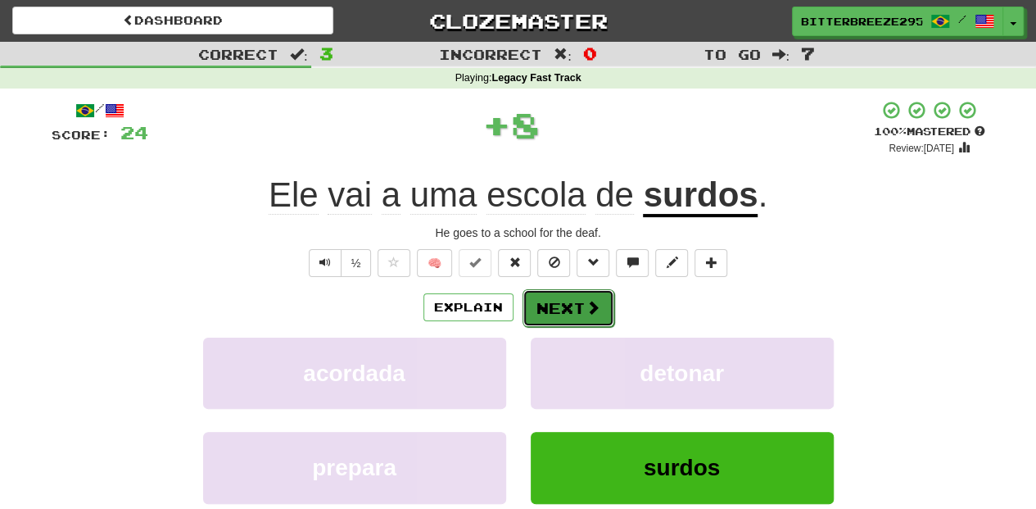
click at [573, 318] on button "Next" at bounding box center [569, 308] width 92 height 38
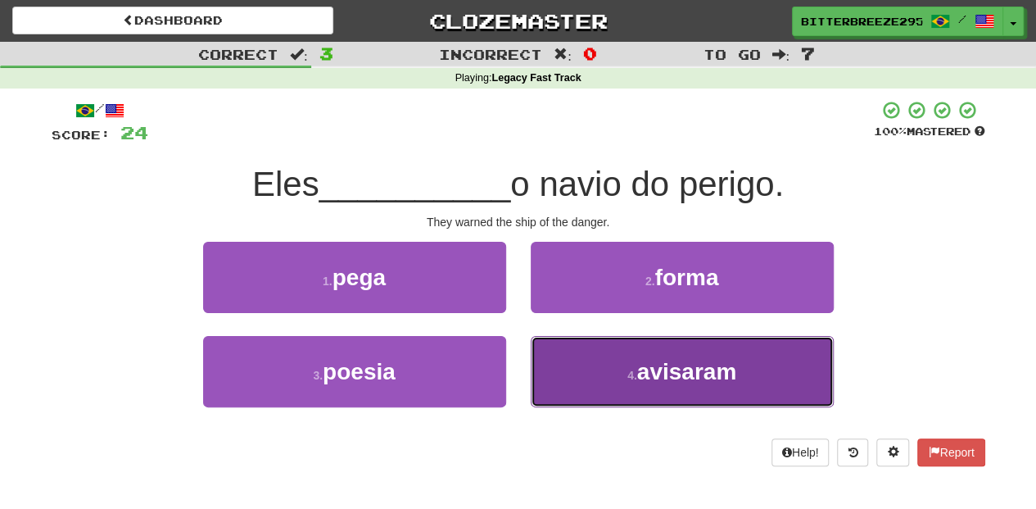
click at [604, 371] on button "4 . avisaram" at bounding box center [682, 371] width 303 height 71
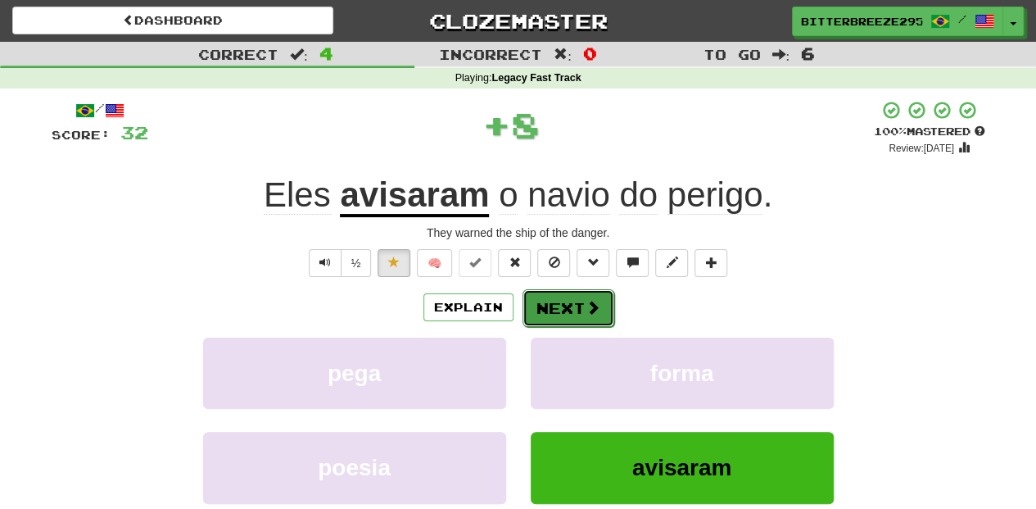
click at [556, 311] on button "Next" at bounding box center [569, 308] width 92 height 38
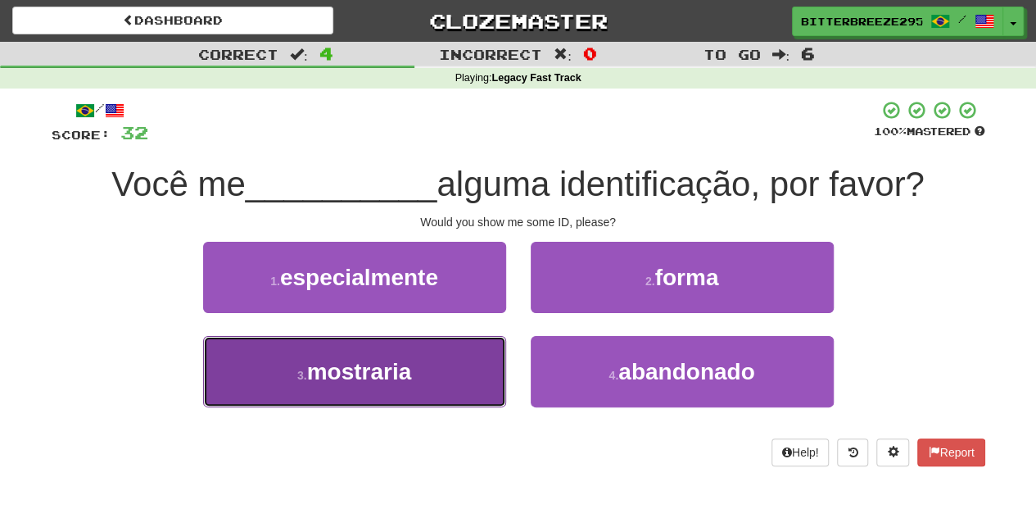
click at [429, 378] on button "3 . mostraria" at bounding box center [354, 371] width 303 height 71
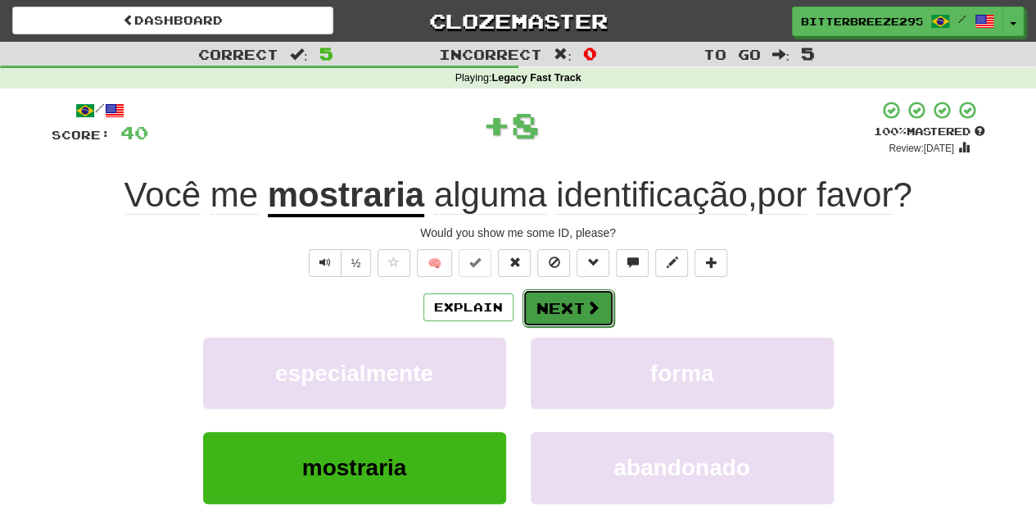
click at [559, 317] on button "Next" at bounding box center [569, 308] width 92 height 38
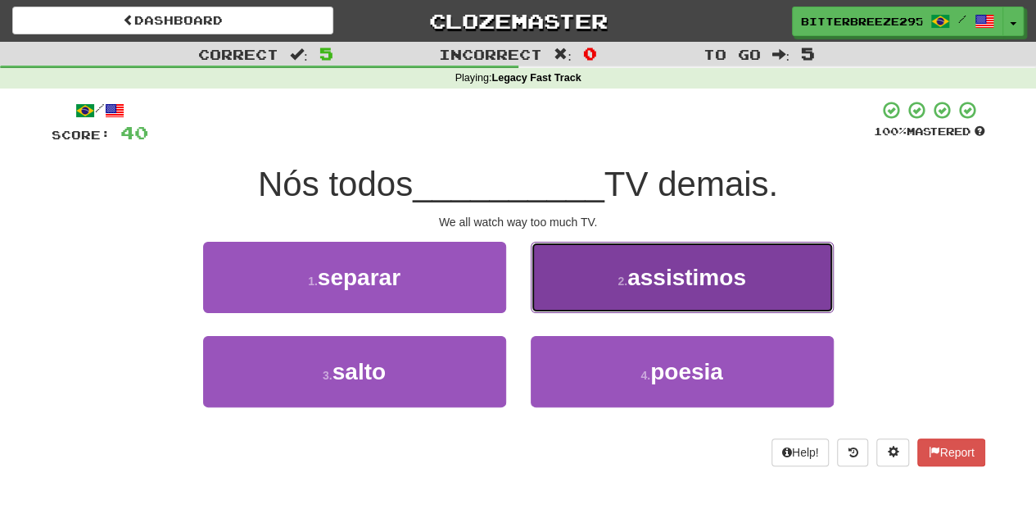
click at [588, 293] on button "2 . assistimos" at bounding box center [682, 277] width 303 height 71
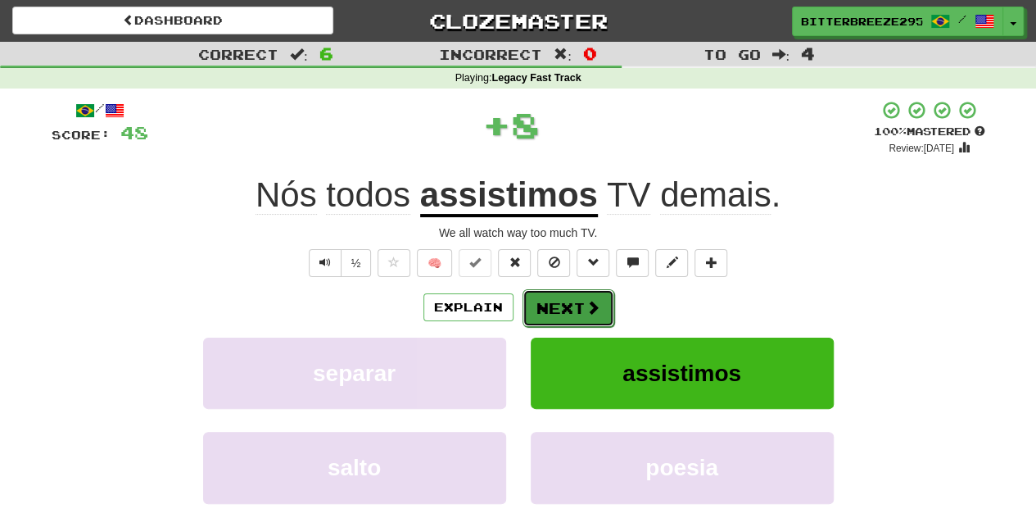
click at [575, 306] on button "Next" at bounding box center [569, 308] width 92 height 38
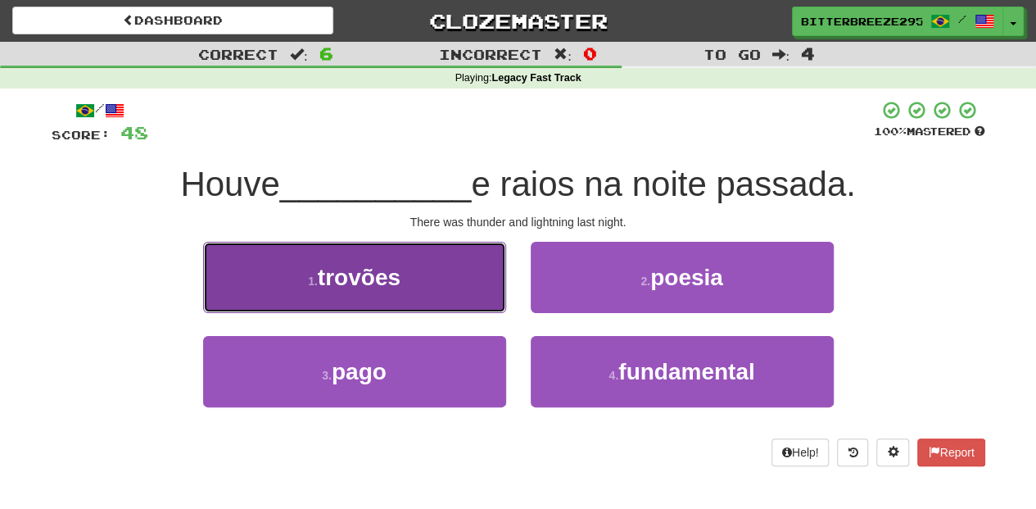
click at [442, 294] on button "1 . trovões" at bounding box center [354, 277] width 303 height 71
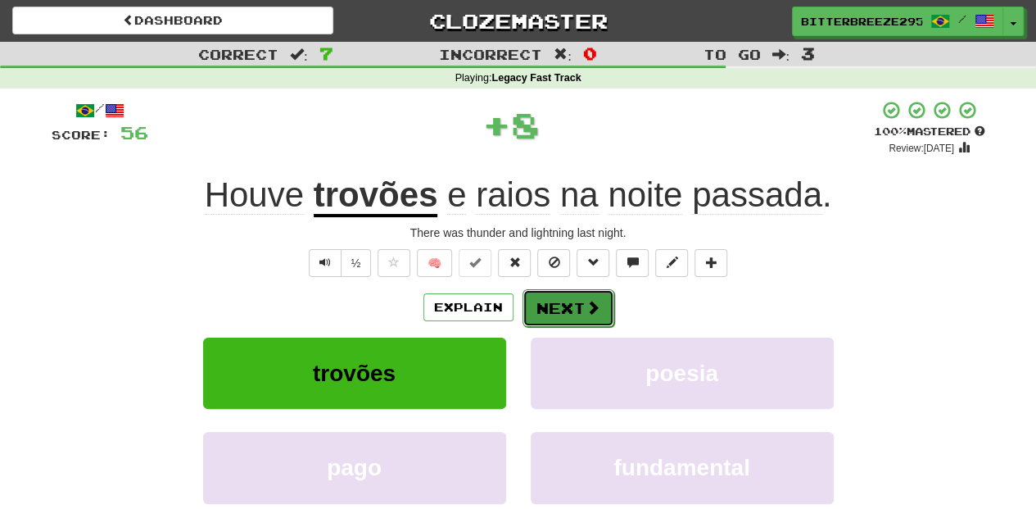
click at [555, 310] on button "Next" at bounding box center [569, 308] width 92 height 38
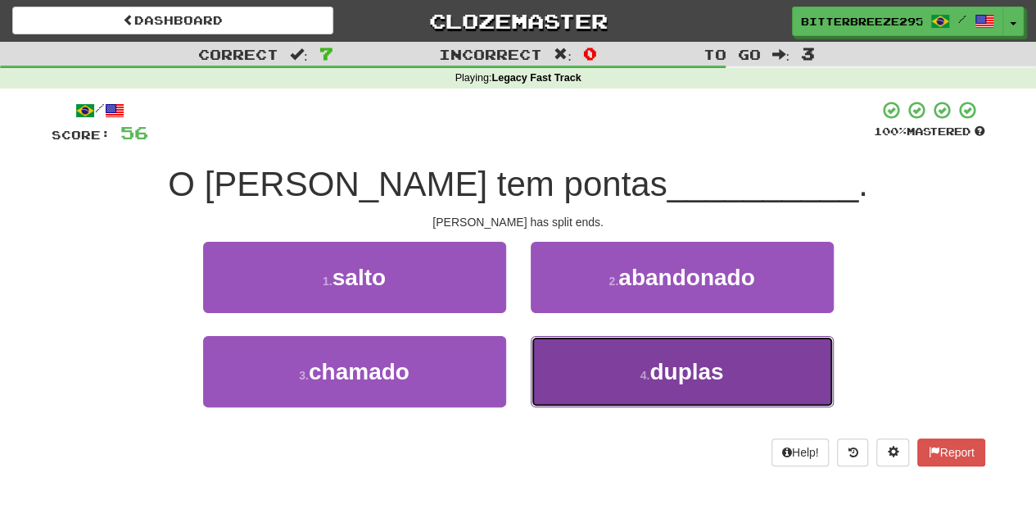
click at [580, 366] on button "4 . duplas" at bounding box center [682, 371] width 303 height 71
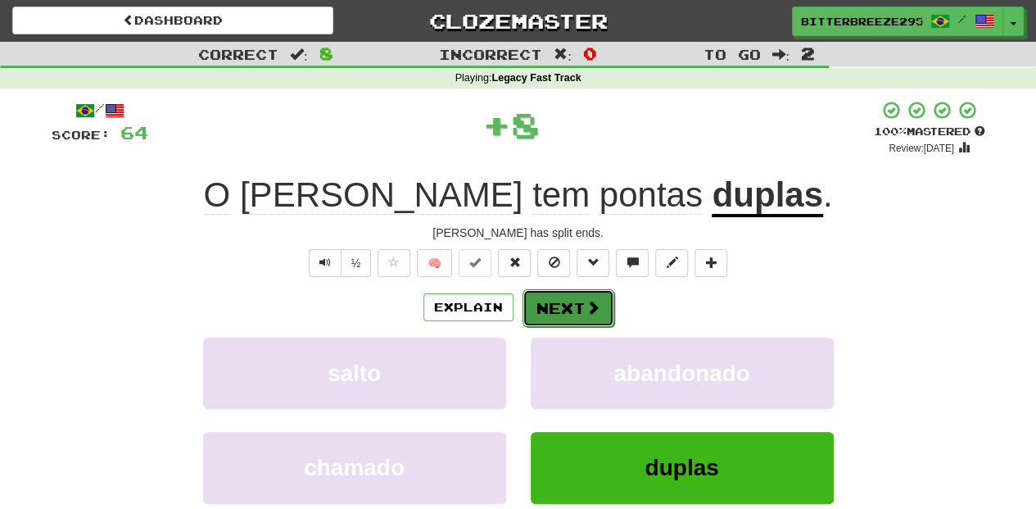
click at [567, 312] on button "Next" at bounding box center [569, 308] width 92 height 38
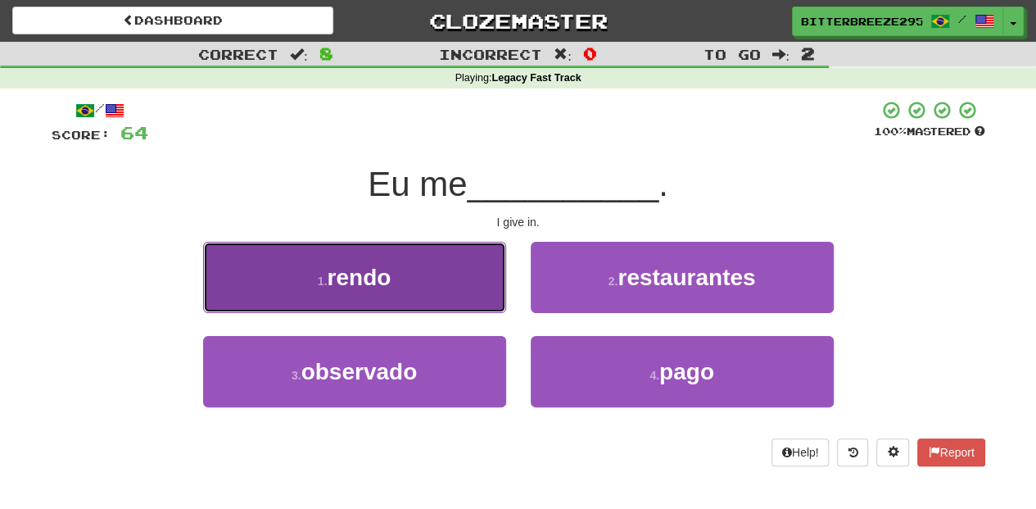
click at [432, 301] on button "1 . rendo" at bounding box center [354, 277] width 303 height 71
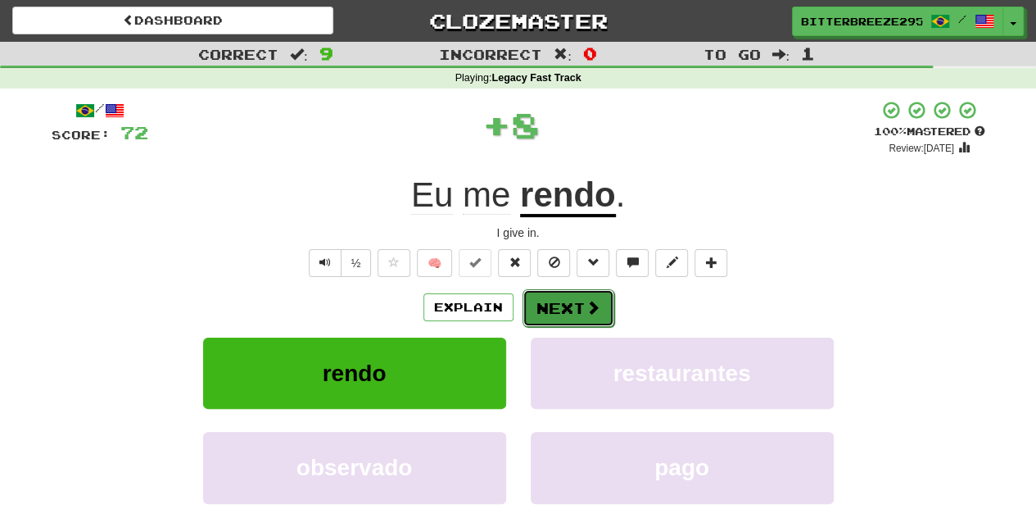
click at [550, 308] on button "Next" at bounding box center [569, 308] width 92 height 38
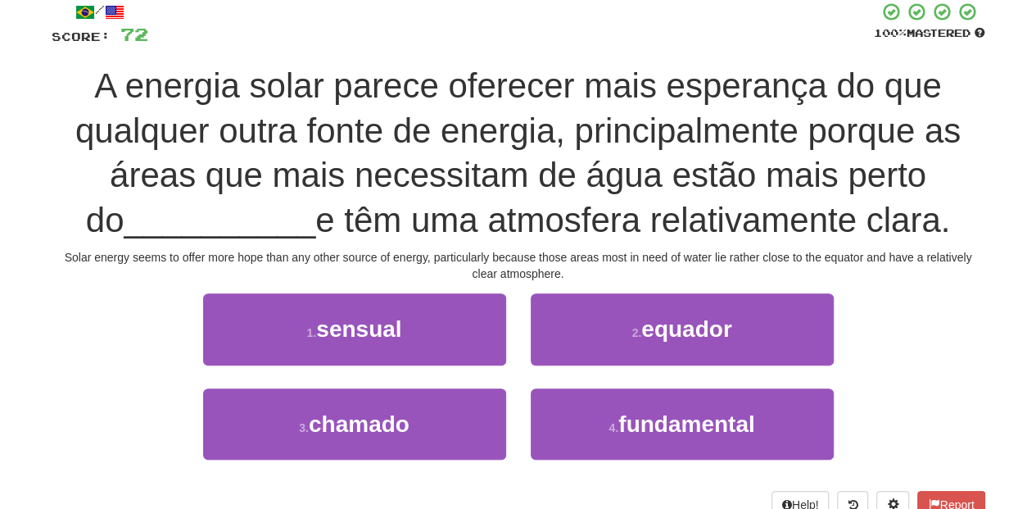
scroll to position [109, 0]
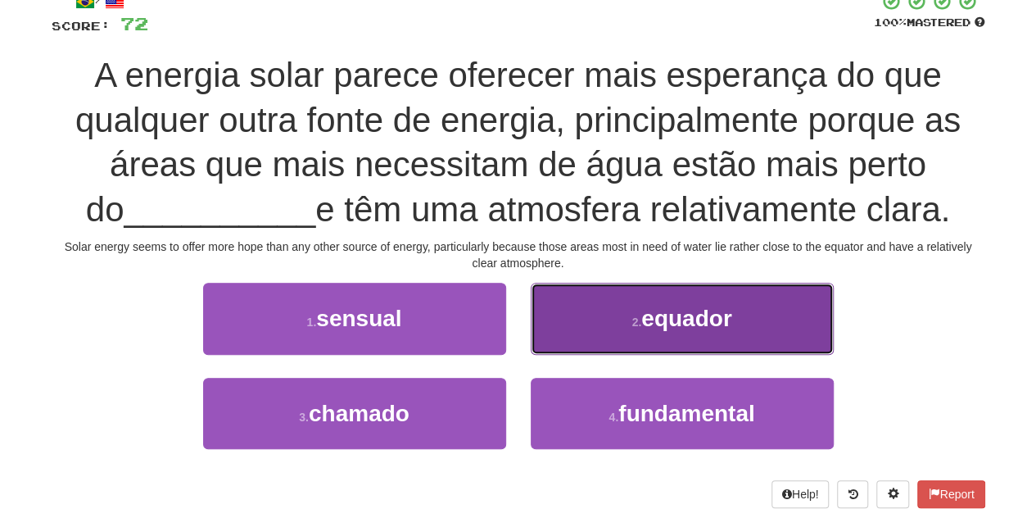
click at [617, 339] on button "2 . equador" at bounding box center [682, 318] width 303 height 71
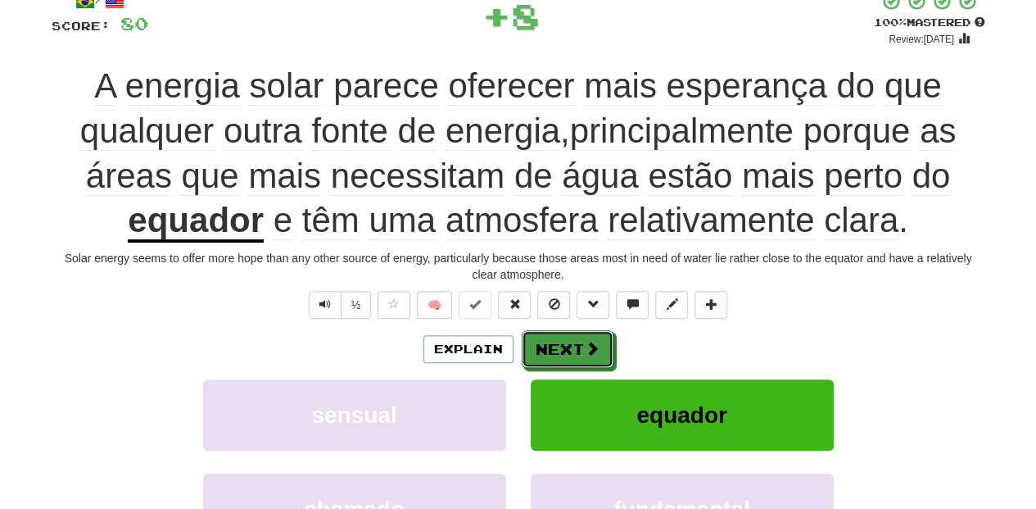
click at [589, 347] on span at bounding box center [592, 348] width 15 height 15
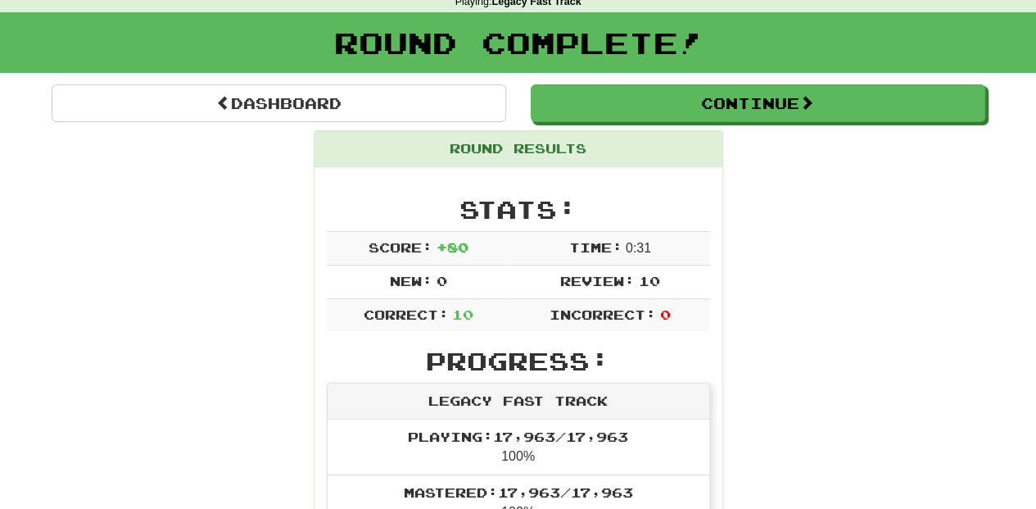
scroll to position [35, 0]
